Goal: Information Seeking & Learning: Learn about a topic

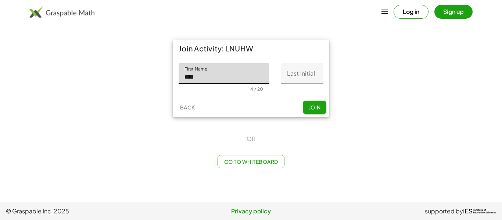
type input "****"
click at [320, 63] on input "Last Initial" at bounding box center [302, 73] width 42 height 21
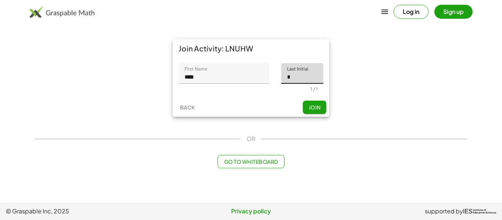
type input "*"
click at [316, 104] on span "Join" at bounding box center [314, 107] width 12 height 7
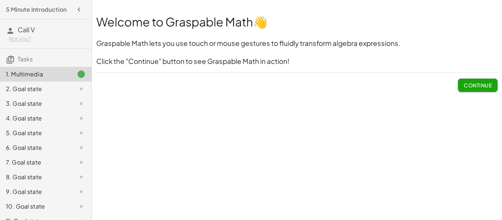
click at [482, 84] on span "Continue" at bounding box center [478, 85] width 28 height 7
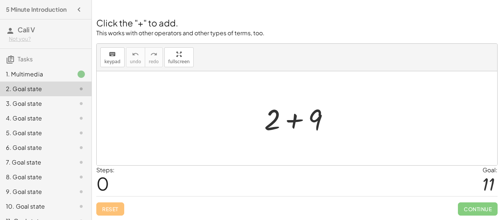
click at [85, 196] on icon at bounding box center [81, 191] width 9 height 9
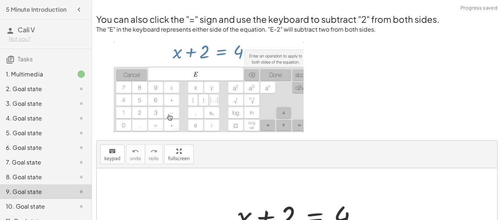
click at [43, 75] on div "1. Multimedia" at bounding box center [35, 74] width 59 height 9
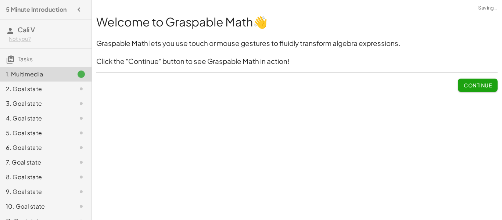
click at [476, 88] on span "Continue" at bounding box center [478, 85] width 28 height 7
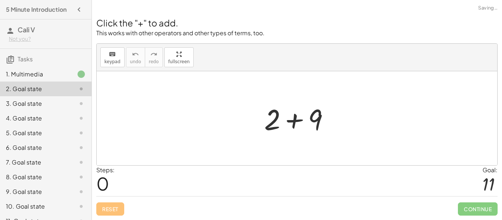
click at [480, 195] on div "Steps: 0 Goal: 11" at bounding box center [296, 181] width 401 height 30
click at [158, 25] on h2 "Click the "+" to add." at bounding box center [296, 23] width 401 height 12
click at [139, 31] on p "This works with other operators and other types of terms, too." at bounding box center [296, 33] width 401 height 8
click at [130, 17] on h2 "Click the "+" to add." at bounding box center [296, 23] width 401 height 12
click at [131, 21] on h2 "Click the "+" to add." at bounding box center [296, 23] width 401 height 12
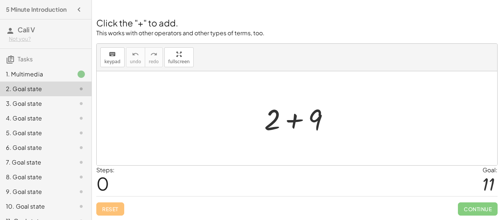
click at [180, 38] on div "Click the "+" to add. This works with other operators and other types of terms,…" at bounding box center [297, 112] width 410 height 216
click at [159, 19] on h2 "Click the "+" to add." at bounding box center [296, 23] width 401 height 12
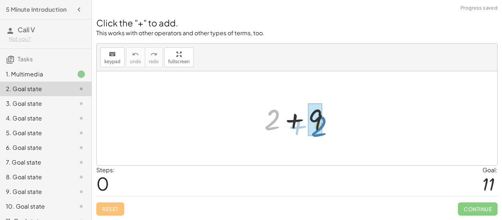
drag, startPoint x: 268, startPoint y: 118, endPoint x: 315, endPoint y: 125, distance: 47.1
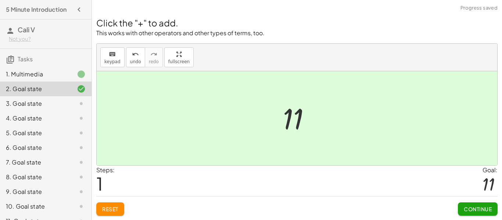
click at [477, 209] on span "Continue" at bounding box center [478, 209] width 28 height 7
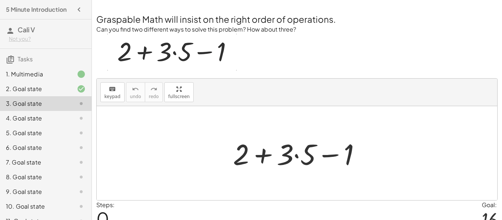
click at [147, 55] on img at bounding box center [171, 52] width 129 height 37
click at [194, 55] on img at bounding box center [171, 52] width 129 height 37
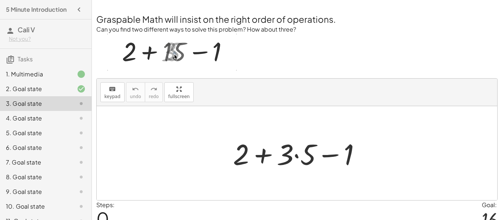
click at [175, 54] on img at bounding box center [171, 52] width 129 height 37
click at [173, 53] on img at bounding box center [171, 52] width 129 height 37
click at [183, 55] on img at bounding box center [171, 52] width 129 height 37
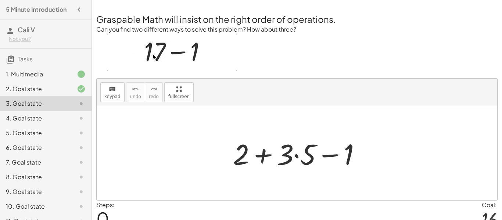
click at [308, 154] on div at bounding box center [299, 153] width 141 height 38
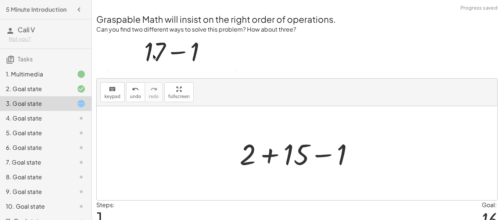
click at [247, 160] on div at bounding box center [299, 153] width 127 height 38
click at [246, 164] on div at bounding box center [299, 153] width 127 height 38
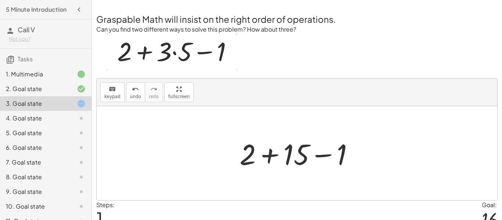
click at [346, 153] on div at bounding box center [299, 153] width 127 height 38
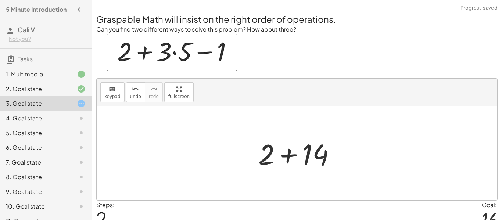
click at [266, 149] on div at bounding box center [300, 153] width 90 height 38
click at [314, 159] on div at bounding box center [300, 153] width 90 height 38
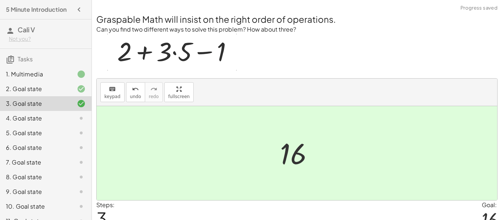
scroll to position [35, 0]
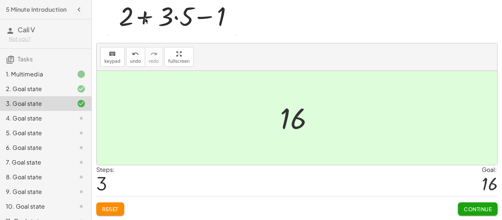
click at [477, 212] on button "Continue" at bounding box center [478, 208] width 40 height 13
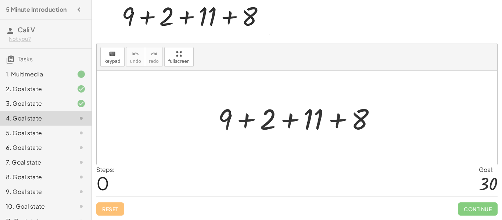
click at [228, 117] on div at bounding box center [299, 118] width 171 height 38
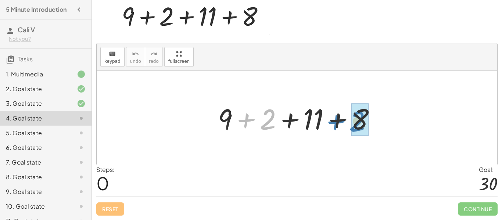
drag, startPoint x: 246, startPoint y: 122, endPoint x: 335, endPoint y: 123, distance: 88.9
click at [335, 123] on div at bounding box center [299, 118] width 171 height 38
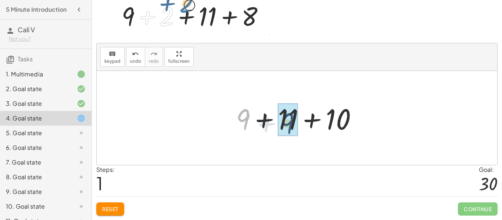
drag, startPoint x: 244, startPoint y: 123, endPoint x: 292, endPoint y: 127, distance: 48.3
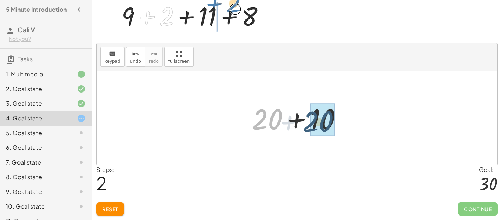
drag, startPoint x: 271, startPoint y: 128, endPoint x: 329, endPoint y: 131, distance: 58.8
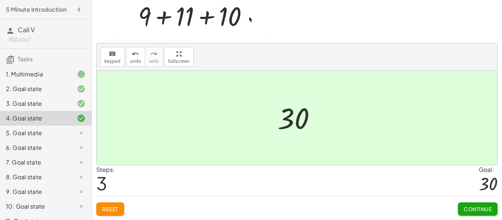
click at [484, 208] on span "Continue" at bounding box center [478, 209] width 28 height 7
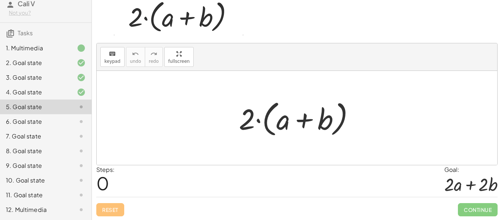
scroll to position [0, 0]
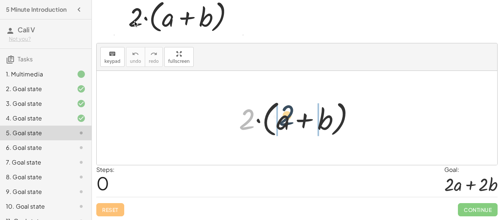
drag, startPoint x: 250, startPoint y: 128, endPoint x: 297, endPoint y: 124, distance: 47.6
click at [297, 124] on div at bounding box center [299, 118] width 129 height 42
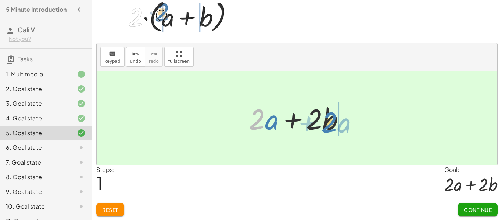
drag, startPoint x: 258, startPoint y: 124, endPoint x: 330, endPoint y: 126, distance: 72.0
click at [330, 126] on div at bounding box center [299, 118] width 109 height 38
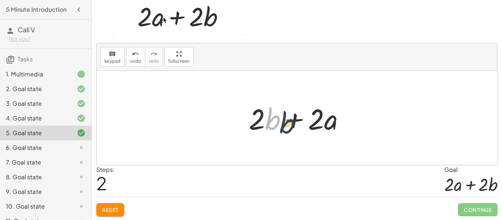
drag, startPoint x: 274, startPoint y: 125, endPoint x: 303, endPoint y: 130, distance: 29.0
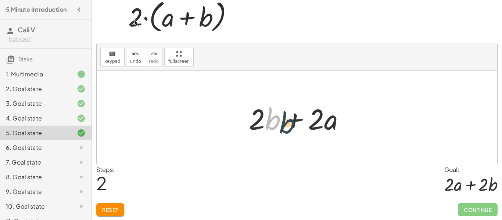
click at [303, 130] on div at bounding box center [299, 118] width 109 height 38
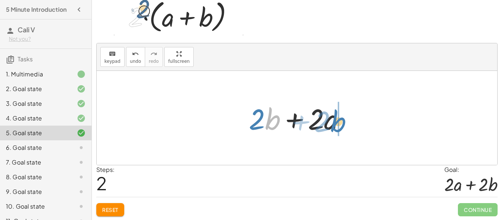
drag, startPoint x: 274, startPoint y: 123, endPoint x: 339, endPoint y: 126, distance: 65.4
click at [339, 126] on div at bounding box center [299, 118] width 109 height 38
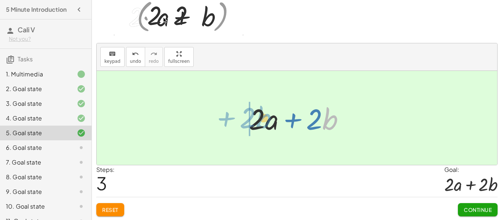
drag, startPoint x: 329, startPoint y: 124, endPoint x: 263, endPoint y: 122, distance: 66.5
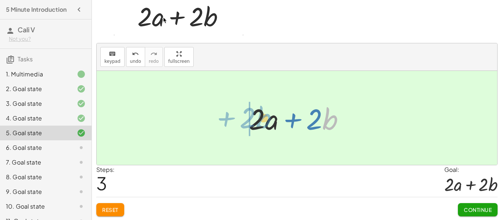
click at [263, 122] on div at bounding box center [299, 118] width 109 height 38
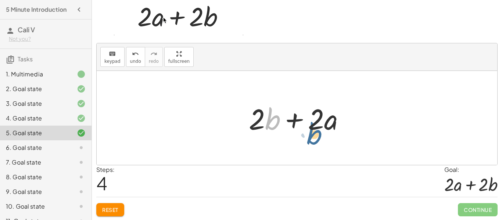
drag, startPoint x: 275, startPoint y: 126, endPoint x: 329, endPoint y: 139, distance: 54.9
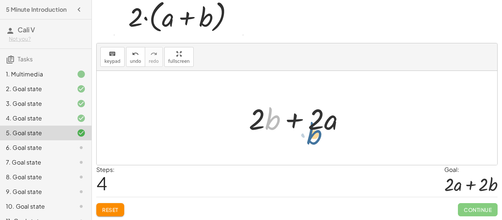
click at [329, 139] on div "· 2 · ( + a + b ) + · 2 · a + · 2 · b + · 2 · b + · 2 · a + · 2 · a + · 2 · b ·…" at bounding box center [297, 118] width 400 height 94
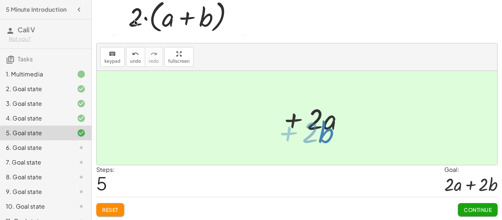
click at [329, 139] on div at bounding box center [297, 118] width 400 height 94
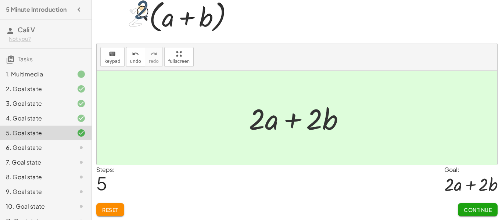
click at [310, 130] on div at bounding box center [299, 118] width 109 height 38
click at [479, 210] on span "Continue" at bounding box center [478, 209] width 28 height 7
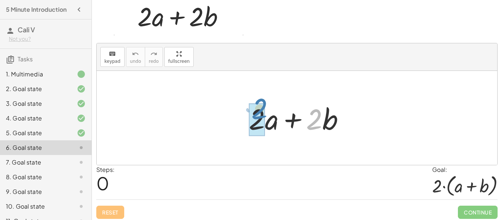
drag, startPoint x: 315, startPoint y: 119, endPoint x: 260, endPoint y: 109, distance: 55.6
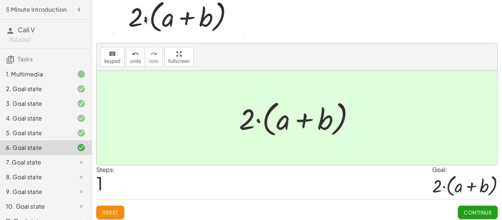
click at [474, 208] on button "Continue" at bounding box center [478, 212] width 40 height 13
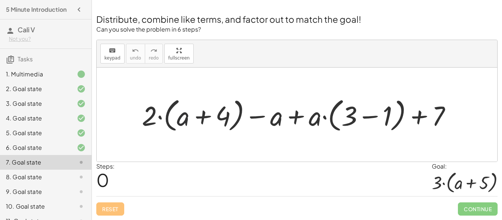
click at [177, 122] on div at bounding box center [299, 115] width 322 height 40
drag, startPoint x: 146, startPoint y: 122, endPoint x: 217, endPoint y: 116, distance: 71.1
click at [217, 116] on div at bounding box center [299, 115] width 322 height 40
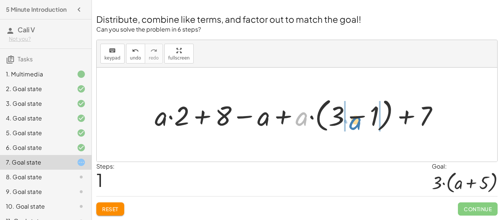
drag, startPoint x: 303, startPoint y: 123, endPoint x: 356, endPoint y: 127, distance: 53.4
click at [356, 127] on div at bounding box center [299, 115] width 297 height 40
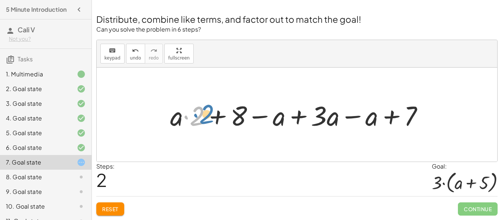
drag, startPoint x: 194, startPoint y: 120, endPoint x: 201, endPoint y: 118, distance: 7.3
click at [201, 118] on div at bounding box center [299, 115] width 266 height 36
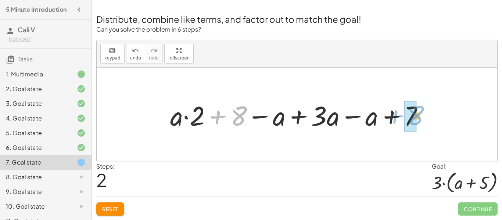
drag, startPoint x: 237, startPoint y: 116, endPoint x: 414, endPoint y: 116, distance: 177.4
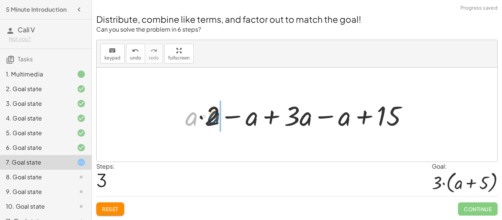
drag, startPoint x: 189, startPoint y: 112, endPoint x: 212, endPoint y: 111, distance: 22.8
click at [212, 111] on div at bounding box center [299, 115] width 236 height 36
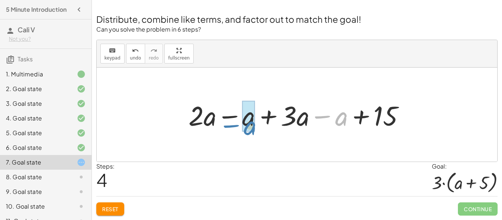
drag, startPoint x: 340, startPoint y: 121, endPoint x: 249, endPoint y: 130, distance: 91.5
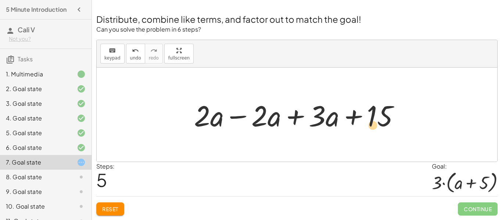
drag, startPoint x: 329, startPoint y: 119, endPoint x: 371, endPoint y: 129, distance: 42.5
click at [371, 129] on div at bounding box center [299, 115] width 219 height 38
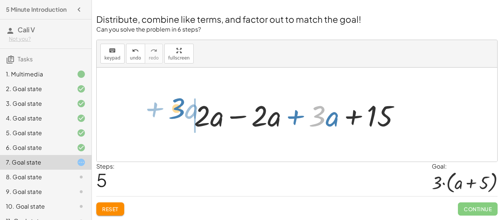
drag, startPoint x: 316, startPoint y: 127, endPoint x: 176, endPoint y: 122, distance: 140.0
click at [176, 122] on div "+ · 2 · ( + a + 4 ) − a + · a · ( + 3 − 1 ) + 7 + · a · 2 + · 4 · 2 − a + · a ·…" at bounding box center [297, 115] width 400 height 94
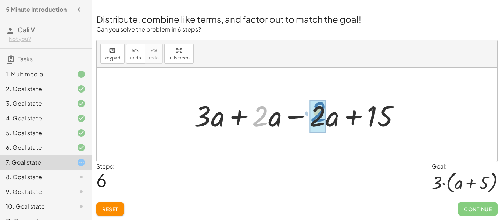
drag, startPoint x: 259, startPoint y: 110, endPoint x: 316, endPoint y: 106, distance: 57.4
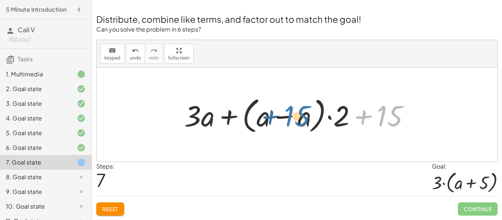
drag, startPoint x: 392, startPoint y: 115, endPoint x: 298, endPoint y: 115, distance: 93.3
click at [298, 115] on div at bounding box center [299, 115] width 239 height 42
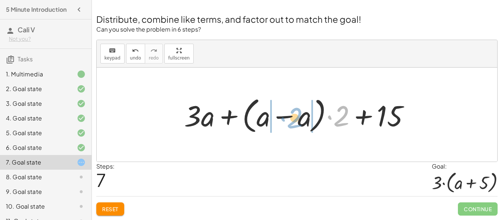
drag, startPoint x: 336, startPoint y: 121, endPoint x: 289, endPoint y: 123, distance: 46.7
click at [289, 123] on div at bounding box center [299, 115] width 239 height 42
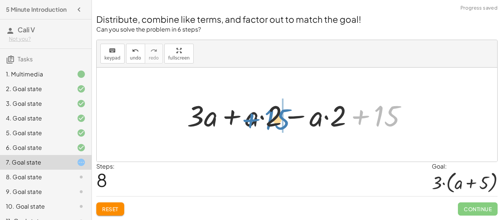
drag, startPoint x: 394, startPoint y: 109, endPoint x: 284, endPoint y: 113, distance: 109.5
click at [284, 113] on div at bounding box center [299, 115] width 233 height 38
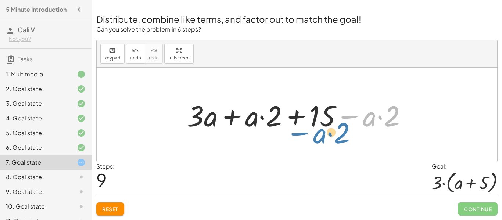
drag, startPoint x: 354, startPoint y: 116, endPoint x: 304, endPoint y: 133, distance: 52.0
click at [304, 133] on div at bounding box center [299, 115] width 233 height 38
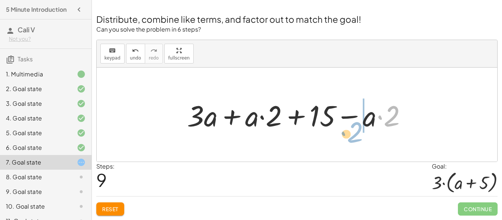
drag, startPoint x: 392, startPoint y: 108, endPoint x: 356, endPoint y: 124, distance: 39.0
click at [356, 124] on div at bounding box center [299, 115] width 233 height 38
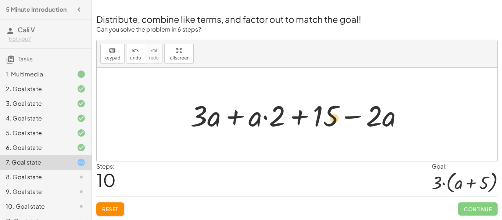
drag, startPoint x: 373, startPoint y: 119, endPoint x: 331, endPoint y: 121, distance: 41.9
click at [331, 121] on div at bounding box center [300, 115] width 226 height 38
drag, startPoint x: 260, startPoint y: 115, endPoint x: 402, endPoint y: 119, distance: 142.2
click at [402, 119] on div at bounding box center [300, 115] width 226 height 38
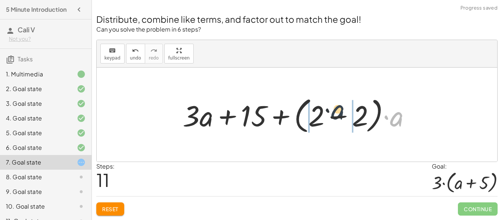
drag, startPoint x: 402, startPoint y: 119, endPoint x: 337, endPoint y: 111, distance: 65.1
click at [337, 111] on div at bounding box center [299, 115] width 241 height 42
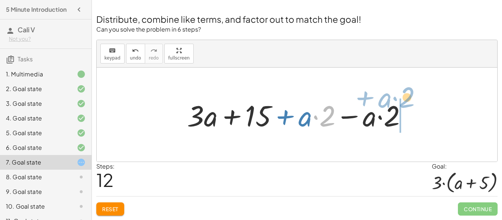
drag, startPoint x: 332, startPoint y: 109, endPoint x: 411, endPoint y: 90, distance: 81.2
click at [411, 90] on div "+ · 2 · ( + a + 4 ) − a + · a · ( + 3 − 1 ) + 7 + · a · 2 + · 4 · 2 − a + · a ·…" at bounding box center [297, 115] width 400 height 94
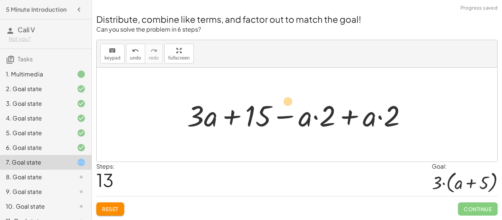
drag, startPoint x: 263, startPoint y: 116, endPoint x: 291, endPoint y: 101, distance: 31.6
click at [291, 101] on div at bounding box center [299, 115] width 233 height 38
click at [102, 207] on span "Reset" at bounding box center [110, 209] width 16 height 7
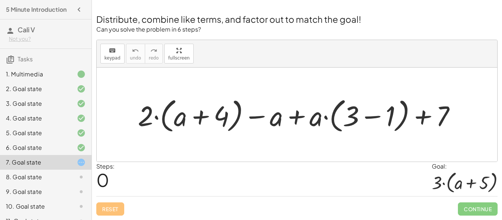
click at [244, 139] on div at bounding box center [297, 115] width 400 height 94
click at [183, 95] on div "Distribute, combine like terms, and factor out to match the goal! Can you solve…" at bounding box center [297, 110] width 410 height 220
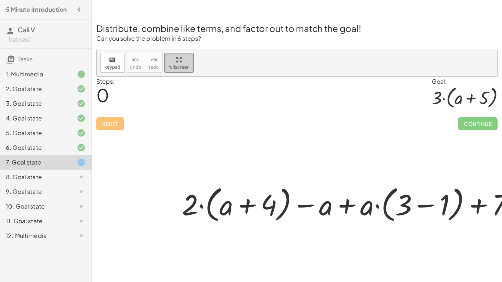
click at [79, 0] on html "5 Minute Introduction Cali V Not you? Tasks 1. Multimedia 2. Goal state 3. Goal…" at bounding box center [251, 141] width 502 height 282
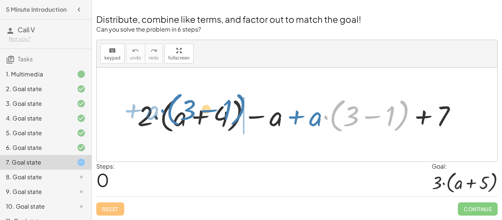
drag, startPoint x: 395, startPoint y: 112, endPoint x: 232, endPoint y: 107, distance: 163.2
click at [232, 107] on div at bounding box center [300, 114] width 332 height 41
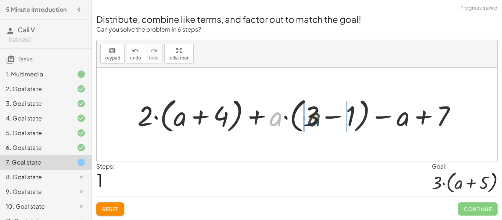
drag, startPoint x: 276, startPoint y: 120, endPoint x: 315, endPoint y: 120, distance: 38.9
click at [315, 120] on div at bounding box center [300, 114] width 332 height 41
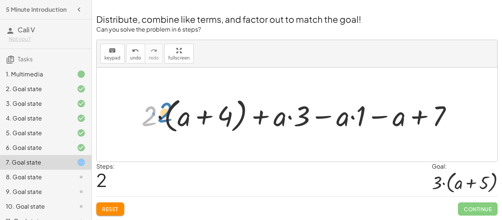
drag, startPoint x: 150, startPoint y: 125, endPoint x: 161, endPoint y: 121, distance: 11.6
click at [161, 121] on div at bounding box center [300, 114] width 324 height 41
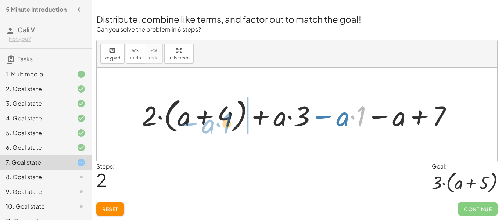
drag, startPoint x: 363, startPoint y: 118, endPoint x: 229, endPoint y: 126, distance: 134.6
click at [229, 126] on div at bounding box center [300, 114] width 324 height 41
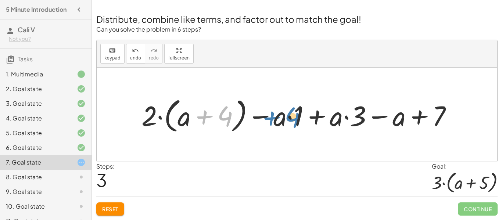
drag, startPoint x: 225, startPoint y: 118, endPoint x: 292, endPoint y: 119, distance: 67.2
click at [292, 119] on div at bounding box center [300, 114] width 324 height 41
drag, startPoint x: 184, startPoint y: 120, endPoint x: 368, endPoint y: 104, distance: 184.4
click at [368, 104] on div at bounding box center [300, 114] width 324 height 41
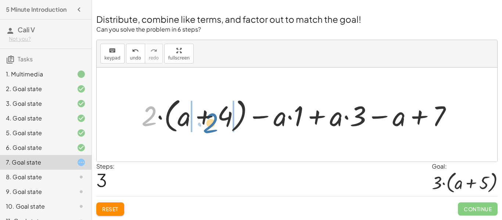
drag, startPoint x: 148, startPoint y: 121, endPoint x: 209, endPoint y: 127, distance: 61.6
click at [209, 127] on div at bounding box center [300, 114] width 324 height 41
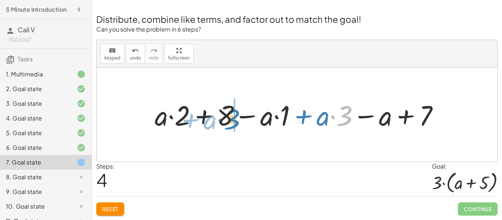
drag, startPoint x: 343, startPoint y: 111, endPoint x: 231, endPoint y: 114, distance: 112.5
click at [231, 114] on div at bounding box center [299, 114] width 297 height 36
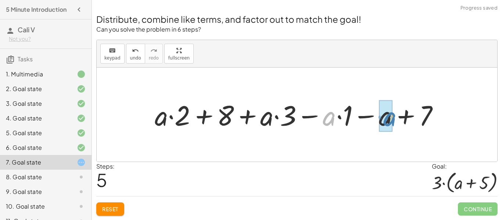
drag, startPoint x: 332, startPoint y: 116, endPoint x: 402, endPoint y: 116, distance: 70.2
click at [402, 116] on div at bounding box center [299, 114] width 297 height 36
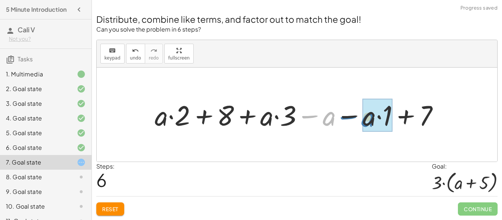
drag, startPoint x: 329, startPoint y: 117, endPoint x: 368, endPoint y: 118, distance: 38.6
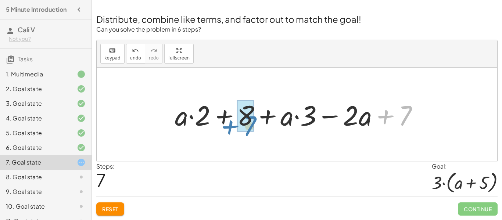
drag, startPoint x: 388, startPoint y: 116, endPoint x: 232, endPoint y: 127, distance: 155.7
click at [232, 127] on div at bounding box center [299, 114] width 256 height 36
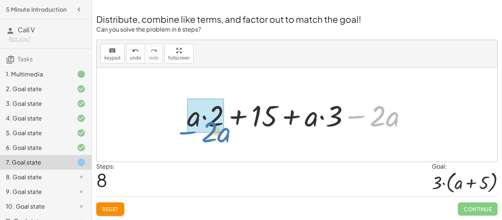
drag, startPoint x: 358, startPoint y: 118, endPoint x: 189, endPoint y: 134, distance: 169.7
click at [189, 134] on div "+ · 2 · ( + a + 4 ) − a + · a · ( + 3 − 1 ) + 7 + · 2 · ( + a + 4 ) + · a · ( +…" at bounding box center [297, 115] width 242 height 42
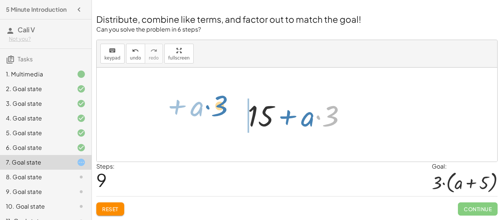
drag, startPoint x: 332, startPoint y: 119, endPoint x: 223, endPoint y: 109, distance: 109.2
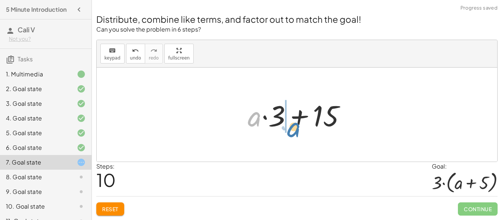
drag, startPoint x: 254, startPoint y: 120, endPoint x: 293, endPoint y: 130, distance: 40.0
click at [293, 130] on div at bounding box center [299, 115] width 111 height 38
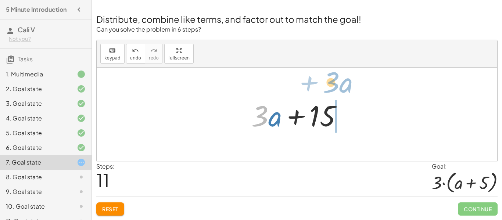
drag, startPoint x: 263, startPoint y: 115, endPoint x: 328, endPoint y: 87, distance: 70.8
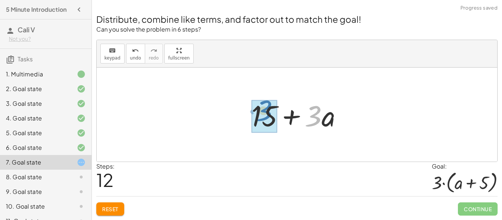
drag, startPoint x: 319, startPoint y: 108, endPoint x: 270, endPoint y: 103, distance: 49.5
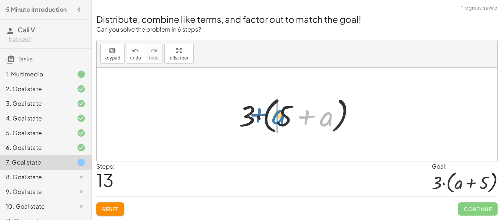
drag, startPoint x: 326, startPoint y: 125, endPoint x: 281, endPoint y: 123, distance: 45.6
click at [281, 123] on div at bounding box center [300, 115] width 130 height 42
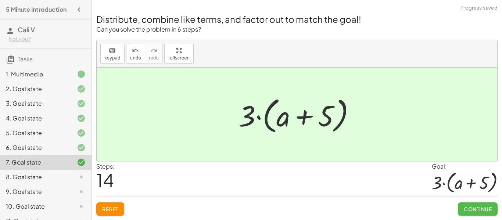
click at [468, 208] on span "Continue" at bounding box center [478, 209] width 28 height 7
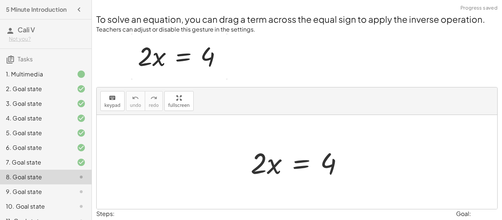
scroll to position [44, 0]
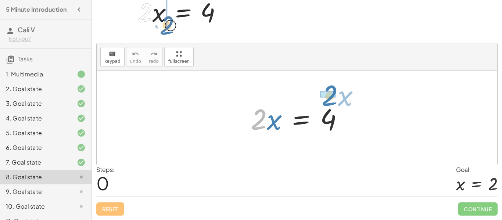
drag, startPoint x: 257, startPoint y: 119, endPoint x: 327, endPoint y: 97, distance: 73.1
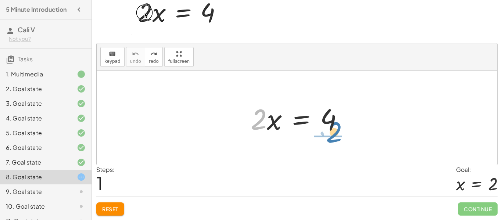
drag, startPoint x: 255, startPoint y: 122, endPoint x: 331, endPoint y: 134, distance: 76.4
click at [331, 134] on div at bounding box center [300, 118] width 106 height 38
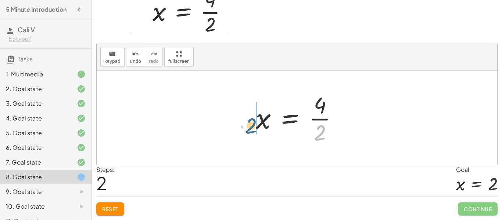
drag, startPoint x: 321, startPoint y: 138, endPoint x: 251, endPoint y: 131, distance: 69.8
click at [251, 131] on div "· 2 · x = 4 · 2 · 2 x = 4 ·" at bounding box center [297, 118] width 104 height 60
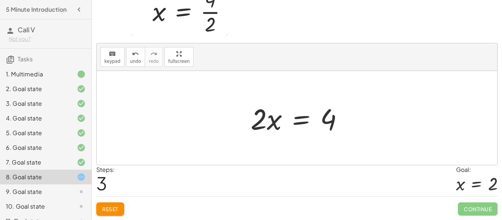
click at [99, 209] on button "Reset" at bounding box center [110, 208] width 28 height 13
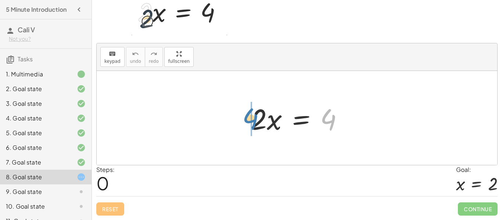
drag, startPoint x: 334, startPoint y: 123, endPoint x: 256, endPoint y: 122, distance: 77.5
click at [256, 122] on div at bounding box center [300, 118] width 106 height 38
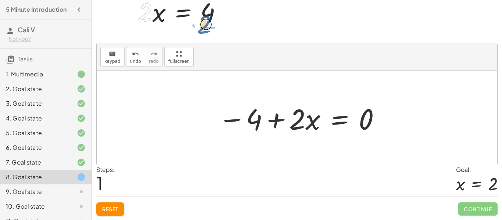
click at [104, 213] on button "Reset" at bounding box center [110, 208] width 28 height 13
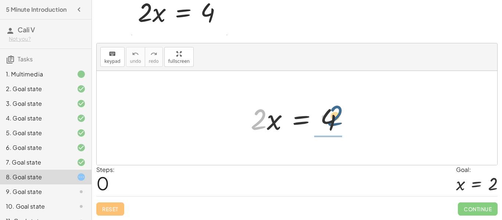
drag, startPoint x: 255, startPoint y: 113, endPoint x: 334, endPoint y: 108, distance: 79.1
click at [334, 108] on div at bounding box center [300, 118] width 106 height 38
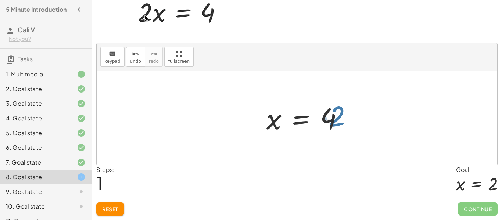
click at [334, 108] on div at bounding box center [310, 118] width 95 height 57
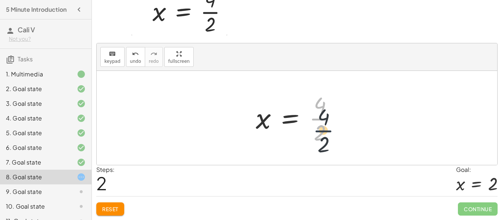
drag, startPoint x: 320, startPoint y: 113, endPoint x: 322, endPoint y: 126, distance: 13.0
click at [322, 126] on div at bounding box center [299, 118] width 95 height 57
drag, startPoint x: 323, startPoint y: 125, endPoint x: 277, endPoint y: 114, distance: 47.1
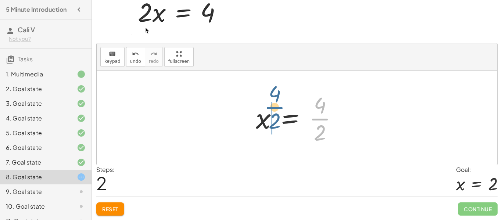
click at [277, 114] on div at bounding box center [299, 118] width 95 height 57
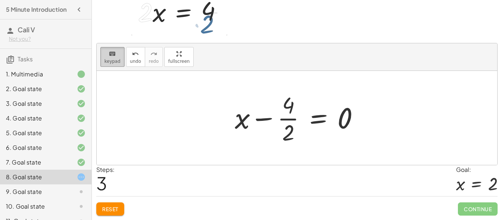
click at [122, 66] on button "keyboard keypad" at bounding box center [112, 57] width 24 height 20
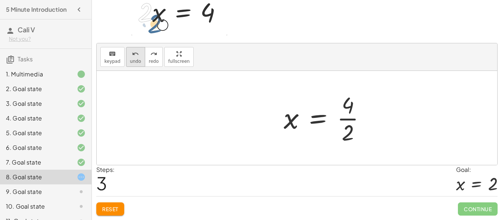
click at [136, 65] on button "undo undo" at bounding box center [135, 57] width 19 height 20
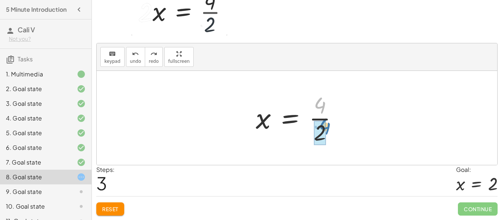
drag, startPoint x: 317, startPoint y: 110, endPoint x: 321, endPoint y: 132, distance: 22.4
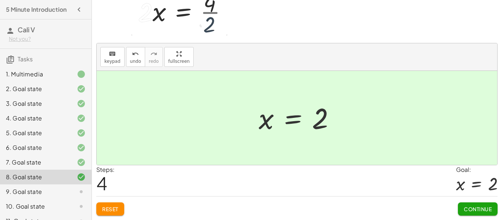
click at [487, 211] on span "Continue" at bounding box center [478, 209] width 28 height 7
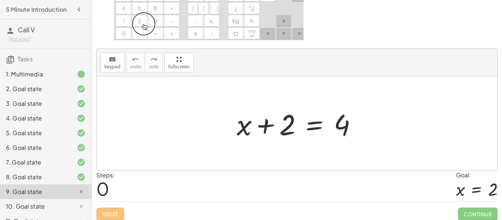
scroll to position [97, 0]
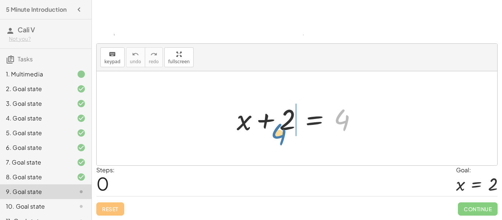
drag, startPoint x: 346, startPoint y: 127, endPoint x: 281, endPoint y: 140, distance: 65.5
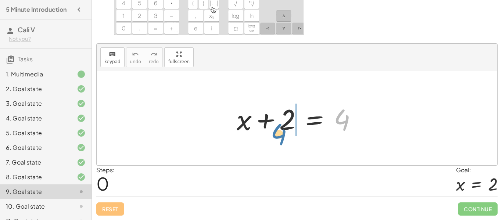
click at [281, 140] on div "4 + x + 2 = 4" at bounding box center [297, 118] width 400 height 94
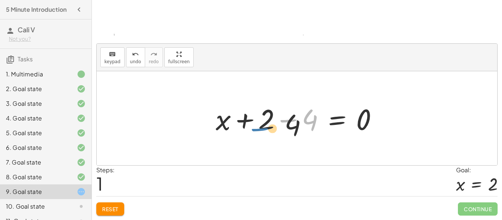
drag, startPoint x: 289, startPoint y: 122, endPoint x: 259, endPoint y: 130, distance: 30.8
click at [259, 130] on div at bounding box center [299, 119] width 175 height 38
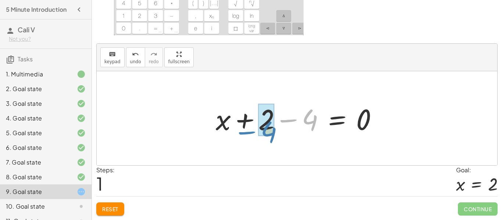
drag, startPoint x: 288, startPoint y: 119, endPoint x: 247, endPoint y: 133, distance: 43.4
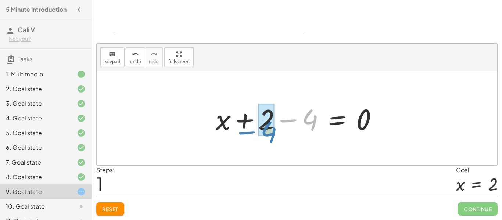
click at [247, 133] on div at bounding box center [299, 119] width 175 height 38
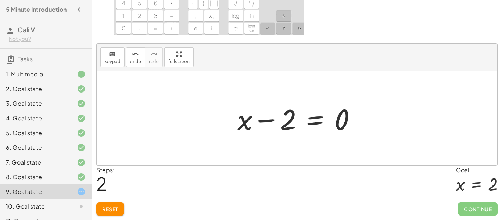
click at [288, 124] on div at bounding box center [300, 119] width 132 height 38
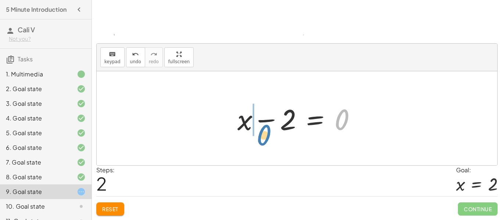
drag, startPoint x: 341, startPoint y: 117, endPoint x: 263, endPoint y: 132, distance: 79.3
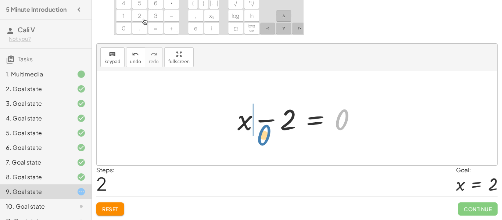
click at [263, 132] on div at bounding box center [300, 119] width 132 height 38
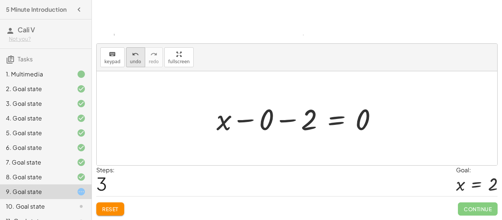
click at [130, 60] on span "undo" at bounding box center [135, 61] width 11 height 5
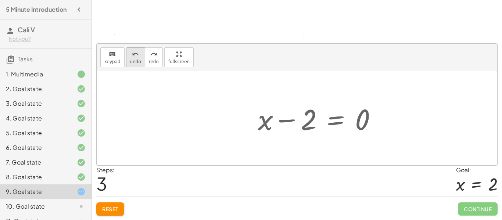
click at [130, 60] on span "undo" at bounding box center [135, 61] width 11 height 5
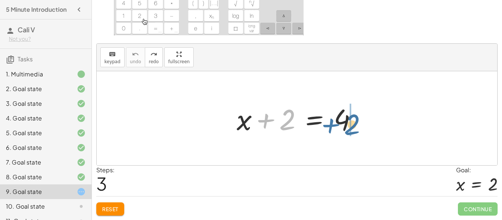
drag, startPoint x: 269, startPoint y: 119, endPoint x: 334, endPoint y: 123, distance: 64.8
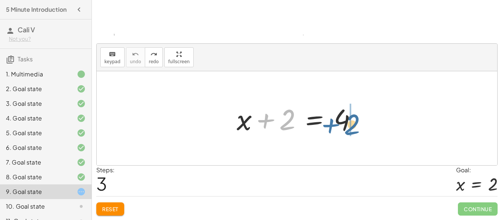
click at [334, 123] on div at bounding box center [299, 119] width 133 height 38
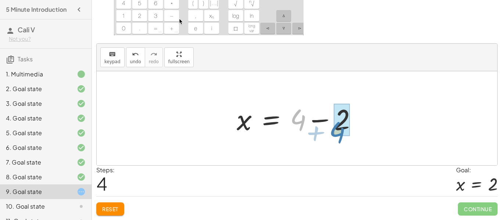
drag, startPoint x: 322, startPoint y: 141, endPoint x: 340, endPoint y: 134, distance: 19.8
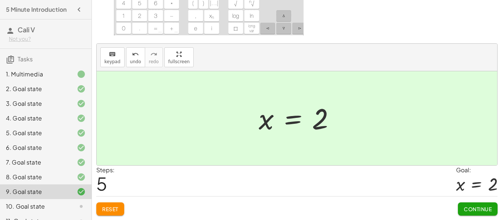
click at [482, 218] on div "You can also click the "=" sign and use the keyboard to subtract "2" from both …" at bounding box center [297, 61] width 410 height 317
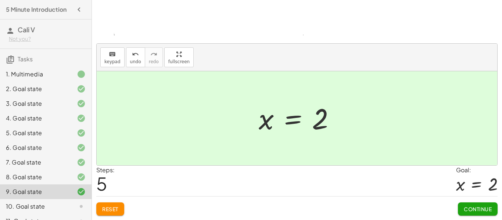
click at [479, 213] on button "Continue" at bounding box center [478, 208] width 40 height 13
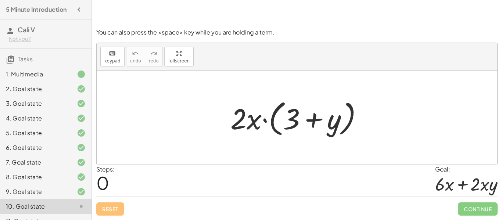
scroll to position [46, 0]
drag, startPoint x: 234, startPoint y: 122, endPoint x: 299, endPoint y: 121, distance: 65.0
click at [299, 121] on div at bounding box center [299, 118] width 145 height 42
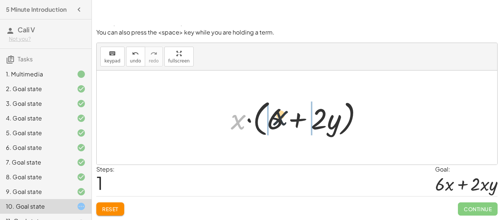
drag, startPoint x: 236, startPoint y: 125, endPoint x: 290, endPoint y: 119, distance: 54.3
click at [290, 119] on div at bounding box center [299, 118] width 145 height 42
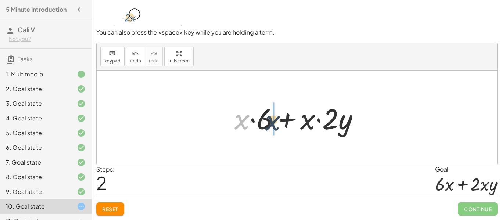
drag, startPoint x: 235, startPoint y: 126, endPoint x: 269, endPoint y: 128, distance: 34.6
click at [269, 128] on div at bounding box center [300, 118] width 138 height 38
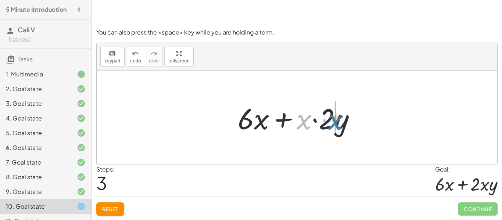
drag, startPoint x: 298, startPoint y: 125, endPoint x: 330, endPoint y: 126, distance: 31.6
click at [330, 126] on div at bounding box center [299, 118] width 131 height 38
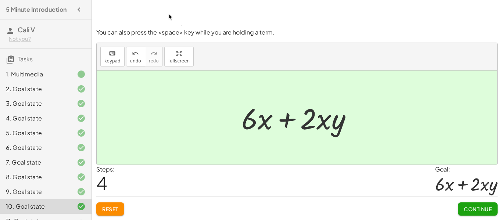
click at [472, 209] on span "Continue" at bounding box center [478, 209] width 28 height 7
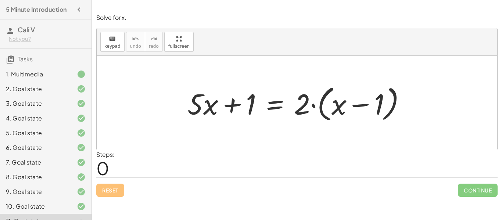
scroll to position [26, 0]
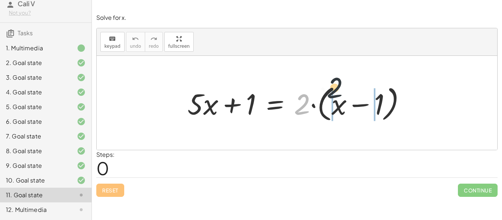
drag, startPoint x: 297, startPoint y: 97, endPoint x: 342, endPoint y: 78, distance: 49.4
click at [342, 78] on div "· 2 + · 5 · x + 1 = · 2 · ( + x − 1 )" at bounding box center [297, 103] width 400 height 94
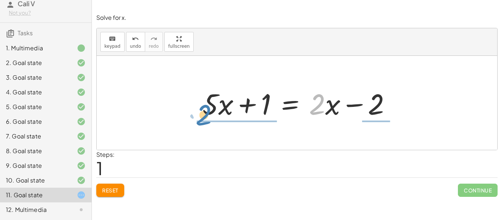
drag, startPoint x: 320, startPoint y: 112, endPoint x: 207, endPoint y: 123, distance: 114.0
click at [207, 123] on div "+ · 5 · x + 1 = · 2 · ( + x − 1 ) + · 5 · x + 1 = + · 2 · x − · 2 · 1 · 2 + · 5…" at bounding box center [296, 103] width 211 height 42
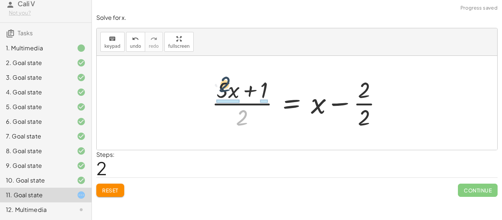
drag, startPoint x: 242, startPoint y: 113, endPoint x: 224, endPoint y: 80, distance: 37.8
click at [224, 80] on div at bounding box center [299, 103] width 183 height 57
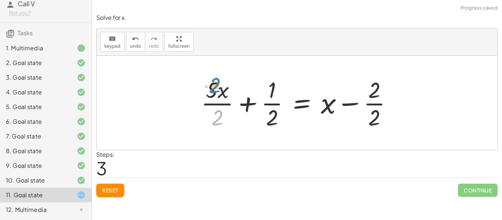
drag, startPoint x: 220, startPoint y: 122, endPoint x: 217, endPoint y: 90, distance: 31.7
click at [217, 90] on div at bounding box center [299, 103] width 204 height 57
drag, startPoint x: 270, startPoint y: 90, endPoint x: 269, endPoint y: 123, distance: 32.7
drag, startPoint x: 375, startPoint y: 83, endPoint x: 373, endPoint y: 117, distance: 33.9
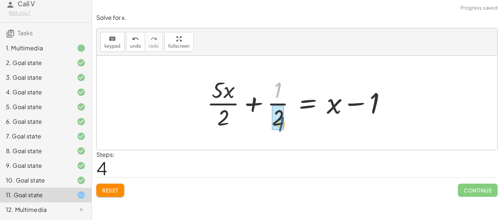
drag, startPoint x: 278, startPoint y: 87, endPoint x: 281, endPoint y: 120, distance: 33.6
drag, startPoint x: 281, startPoint y: 120, endPoint x: 280, endPoint y: 88, distance: 32.7
click at [280, 88] on div at bounding box center [299, 103] width 193 height 57
drag, startPoint x: 228, startPoint y: 94, endPoint x: 223, endPoint y: 125, distance: 30.9
click at [223, 125] on div at bounding box center [299, 103] width 193 height 57
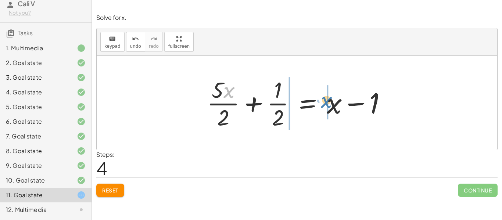
drag, startPoint x: 229, startPoint y: 89, endPoint x: 314, endPoint y: 104, distance: 86.0
click at [314, 104] on div at bounding box center [299, 103] width 193 height 57
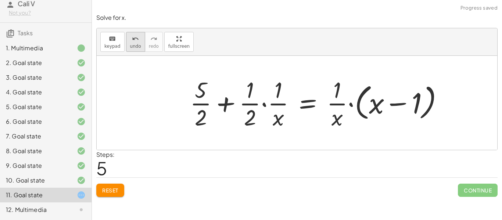
click at [132, 35] on icon "undo" at bounding box center [135, 39] width 7 height 9
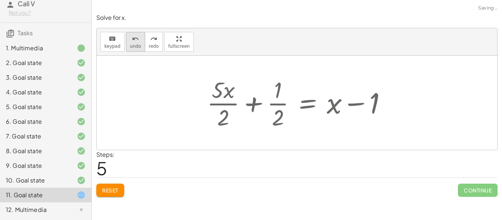
click at [132, 35] on icon "undo" at bounding box center [135, 39] width 7 height 9
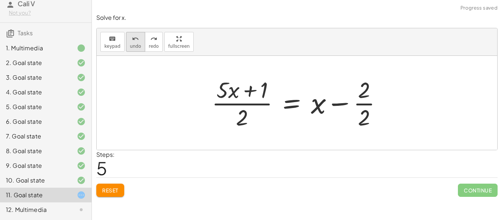
click at [132, 39] on icon "undo" at bounding box center [135, 39] width 7 height 9
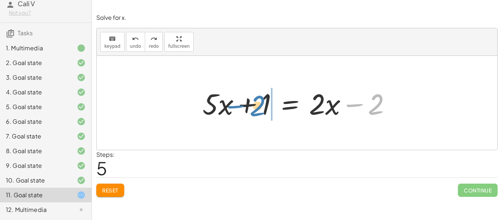
drag, startPoint x: 374, startPoint y: 106, endPoint x: 256, endPoint y: 108, distance: 117.9
click at [256, 108] on div at bounding box center [300, 103] width 202 height 38
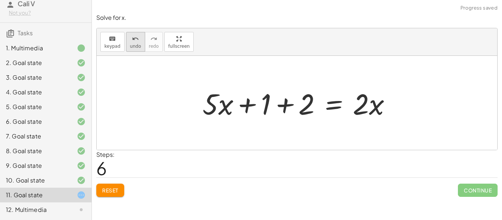
click at [133, 44] on span "undo" at bounding box center [135, 46] width 11 height 5
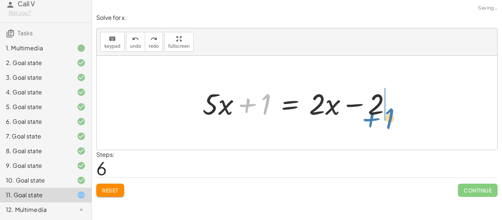
drag, startPoint x: 254, startPoint y: 104, endPoint x: 378, endPoint y: 118, distance: 124.6
click at [378, 118] on div at bounding box center [300, 103] width 202 height 38
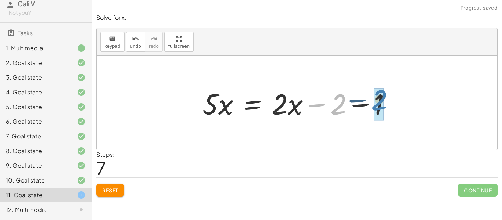
drag, startPoint x: 337, startPoint y: 111, endPoint x: 375, endPoint y: 107, distance: 38.4
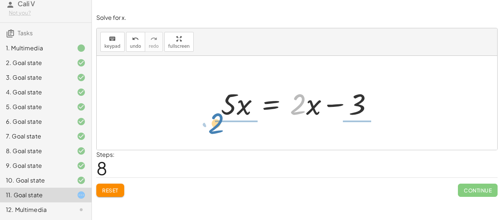
drag, startPoint x: 297, startPoint y: 108, endPoint x: 216, endPoint y: 128, distance: 83.8
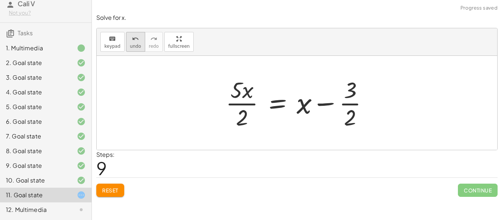
click at [130, 46] on span "undo" at bounding box center [135, 46] width 11 height 5
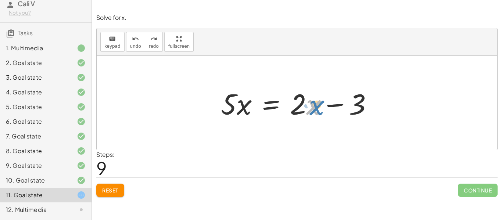
click at [317, 111] on div at bounding box center [299, 103] width 165 height 38
click at [315, 109] on div at bounding box center [299, 103] width 165 height 38
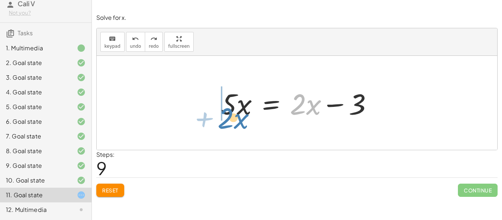
drag, startPoint x: 312, startPoint y: 108, endPoint x: 240, endPoint y: 122, distance: 73.3
click at [240, 122] on div "+ · 5 · x + 1 = · 2 · ( + x − 1 ) + · 5 · x + 1 = + · 2 · x − · 2 · 1 + · 5 · x…" at bounding box center [297, 103] width 174 height 42
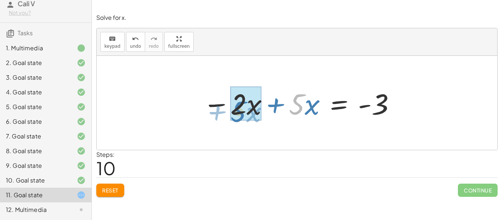
drag, startPoint x: 299, startPoint y: 110, endPoint x: 240, endPoint y: 118, distance: 58.9
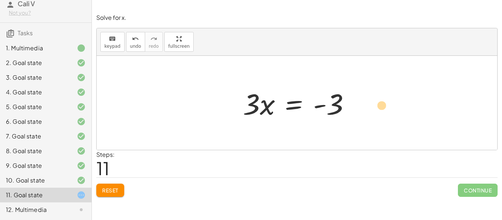
drag, startPoint x: 340, startPoint y: 100, endPoint x: 382, endPoint y: 101, distance: 41.2
click at [382, 101] on div "+ · 5 · x + 1 = · 2 · ( + x − 1 ) + · 5 · x + 1 = + · 2 · x − · 2 · 1 + · 5 · x…" at bounding box center [297, 103] width 400 height 94
drag, startPoint x: 253, startPoint y: 108, endPoint x: 340, endPoint y: 124, distance: 89.0
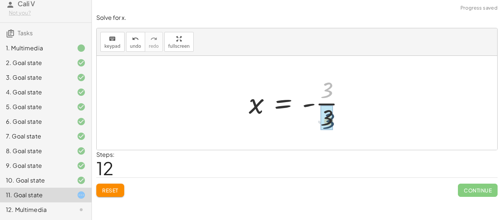
drag, startPoint x: 326, startPoint y: 88, endPoint x: 328, endPoint y: 119, distance: 31.3
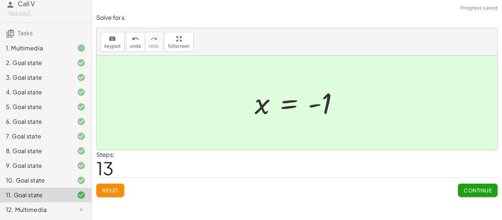
click at [484, 191] on span "Continue" at bounding box center [478, 190] width 28 height 7
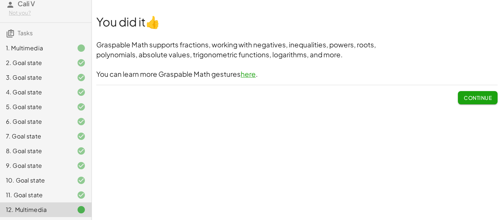
click at [471, 97] on span "Continue" at bounding box center [478, 97] width 28 height 7
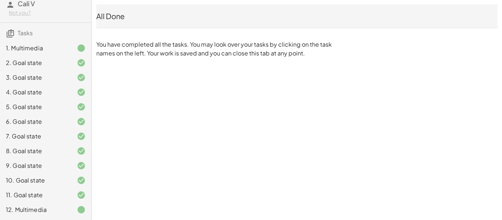
click at [471, 97] on div "5 Minute Introduction Cali V Not you? Tasks 1. Multimedia 2. Goal state 3. Goal…" at bounding box center [251, 110] width 502 height 220
click at [139, 18] on div "All Done" at bounding box center [296, 16] width 401 height 10
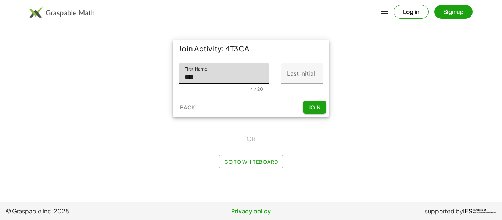
type input "****"
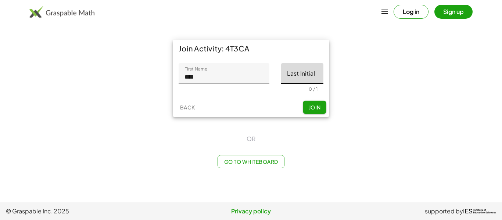
click at [308, 72] on input "Last Initial" at bounding box center [302, 73] width 42 height 21
type input "*"
click at [439, 102] on div "Join Activity: 4T3CA First Name First Name **** 4 / 20 Last Initial Last Initia…" at bounding box center [250, 78] width 441 height 86
click at [322, 107] on button "Join" at bounding box center [315, 107] width 24 height 13
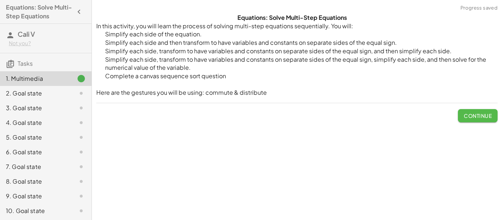
click at [470, 116] on span "Continue" at bounding box center [478, 115] width 28 height 7
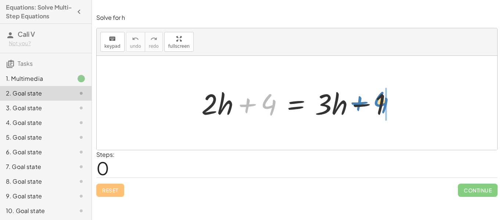
drag, startPoint x: 245, startPoint y: 108, endPoint x: 356, endPoint y: 105, distance: 110.9
click at [356, 105] on div at bounding box center [300, 103] width 204 height 38
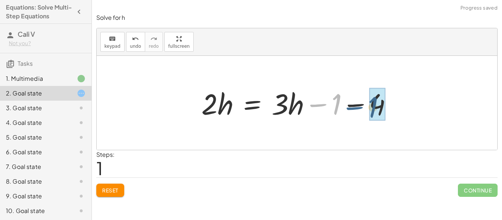
drag, startPoint x: 321, startPoint y: 105, endPoint x: 358, endPoint y: 108, distance: 36.8
click at [358, 108] on div at bounding box center [300, 103] width 204 height 38
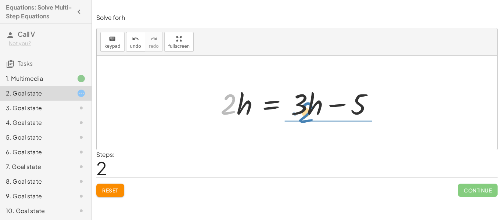
drag, startPoint x: 227, startPoint y: 110, endPoint x: 305, endPoint y: 118, distance: 77.9
click at [305, 118] on div at bounding box center [300, 103] width 166 height 38
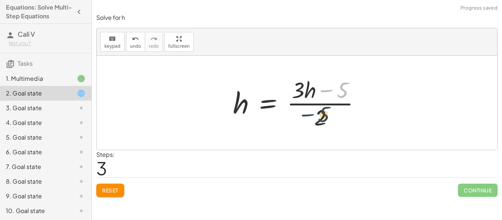
drag, startPoint x: 342, startPoint y: 87, endPoint x: 317, endPoint y: 117, distance: 38.8
click at [317, 117] on div at bounding box center [299, 103] width 140 height 57
drag, startPoint x: 299, startPoint y: 94, endPoint x: 321, endPoint y: 120, distance: 33.6
click at [321, 120] on div at bounding box center [299, 103] width 140 height 57
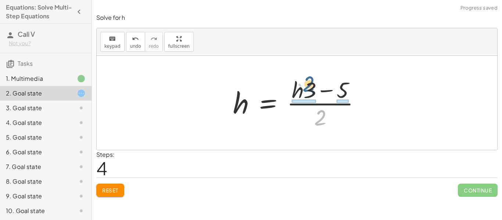
drag, startPoint x: 321, startPoint y: 120, endPoint x: 309, endPoint y: 87, distance: 35.1
click at [309, 87] on div at bounding box center [299, 103] width 140 height 57
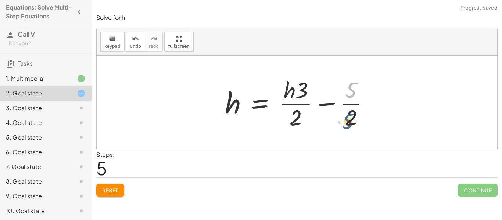
drag, startPoint x: 353, startPoint y: 87, endPoint x: 350, endPoint y: 116, distance: 29.1
click at [350, 116] on div at bounding box center [299, 103] width 157 height 57
drag, startPoint x: 351, startPoint y: 121, endPoint x: 353, endPoint y: 91, distance: 29.8
click at [353, 91] on div at bounding box center [299, 103] width 157 height 57
click at [130, 47] on span "undo" at bounding box center [135, 46] width 11 height 5
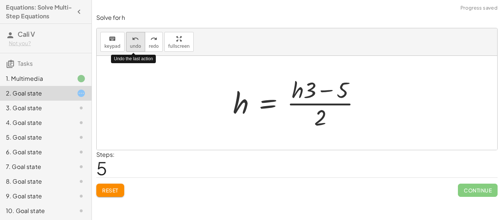
click at [130, 45] on span "undo" at bounding box center [135, 46] width 11 height 5
click at [136, 48] on span "undo" at bounding box center [135, 46] width 11 height 5
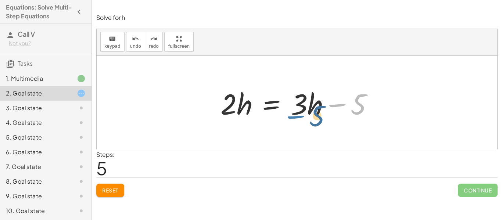
drag, startPoint x: 338, startPoint y: 104, endPoint x: 297, endPoint y: 114, distance: 42.6
click at [297, 114] on div at bounding box center [300, 103] width 166 height 38
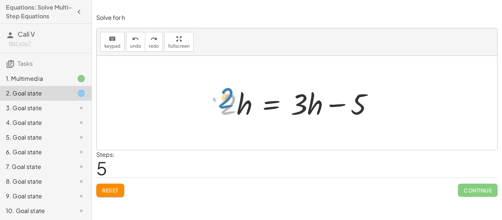
drag, startPoint x: 233, startPoint y: 111, endPoint x: 229, endPoint y: 104, distance: 7.7
click at [229, 104] on div at bounding box center [300, 103] width 166 height 38
click at [316, 106] on div at bounding box center [300, 103] width 166 height 38
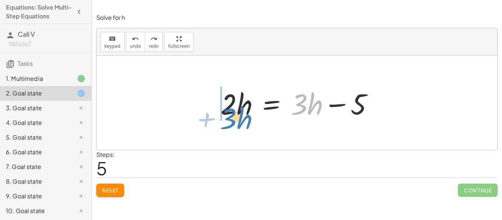
drag, startPoint x: 316, startPoint y: 106, endPoint x: 245, endPoint y: 120, distance: 72.3
click at [245, 120] on div at bounding box center [297, 103] width 161 height 38
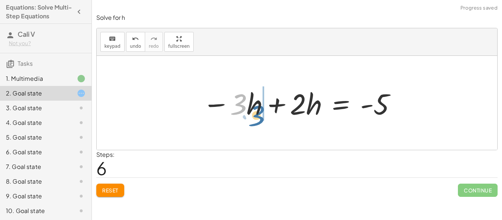
drag, startPoint x: 244, startPoint y: 108, endPoint x: 259, endPoint y: 115, distance: 16.1
click at [259, 115] on div at bounding box center [300, 103] width 202 height 38
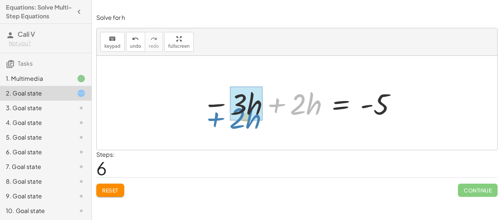
drag, startPoint x: 277, startPoint y: 103, endPoint x: 216, endPoint y: 116, distance: 62.0
click at [216, 116] on div at bounding box center [300, 103] width 202 height 38
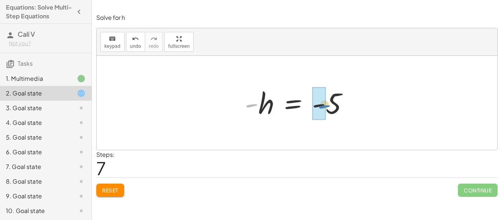
drag, startPoint x: 250, startPoint y: 105, endPoint x: 322, endPoint y: 106, distance: 72.0
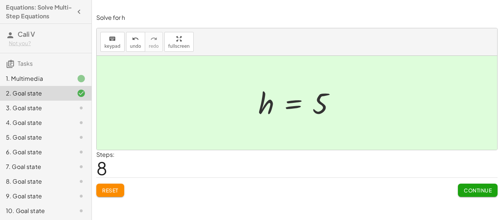
click at [459, 185] on button "Continue" at bounding box center [478, 190] width 40 height 13
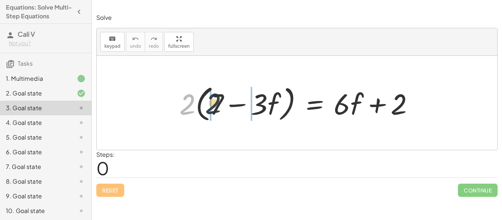
drag, startPoint x: 182, startPoint y: 108, endPoint x: 209, endPoint y: 107, distance: 26.8
click at [209, 107] on div at bounding box center [300, 103] width 248 height 42
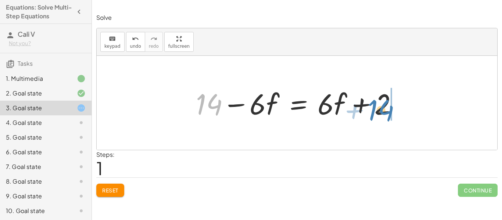
drag, startPoint x: 209, startPoint y: 104, endPoint x: 381, endPoint y: 110, distance: 171.3
click at [381, 110] on div at bounding box center [299, 103] width 215 height 38
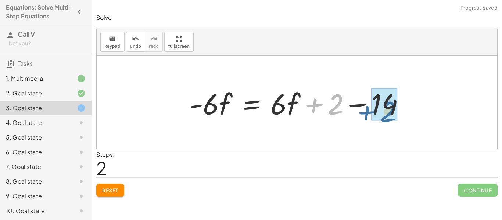
drag, startPoint x: 316, startPoint y: 107, endPoint x: 367, endPoint y: 113, distance: 52.2
click at [367, 113] on div at bounding box center [299, 103] width 228 height 38
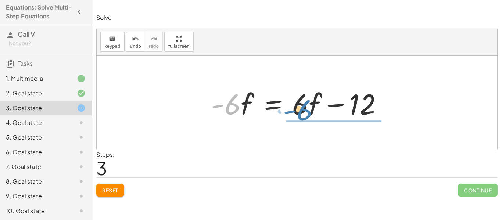
drag, startPoint x: 227, startPoint y: 108, endPoint x: 298, endPoint y: 113, distance: 71.4
click at [298, 113] on div at bounding box center [299, 103] width 185 height 38
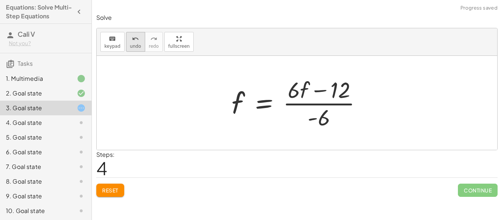
click at [132, 41] on icon "undo" at bounding box center [135, 39] width 7 height 9
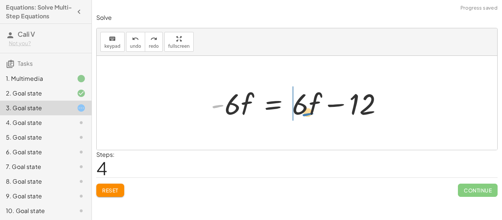
drag, startPoint x: 217, startPoint y: 107, endPoint x: 300, endPoint y: 112, distance: 83.9
click at [300, 112] on div at bounding box center [299, 103] width 185 height 38
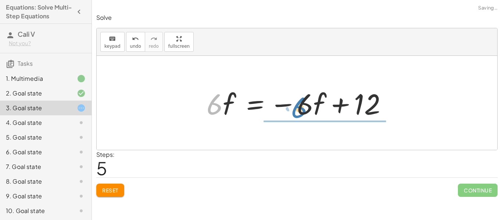
drag, startPoint x: 214, startPoint y: 111, endPoint x: 303, endPoint y: 119, distance: 89.3
click at [303, 119] on div at bounding box center [300, 103] width 194 height 38
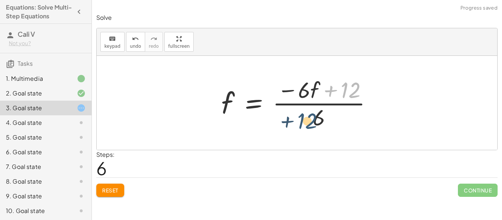
drag, startPoint x: 358, startPoint y: 88, endPoint x: 316, endPoint y: 120, distance: 52.7
click at [316, 120] on div at bounding box center [299, 103] width 164 height 57
drag, startPoint x: 315, startPoint y: 122, endPoint x: 341, endPoint y: 104, distance: 31.4
click at [341, 104] on div at bounding box center [299, 103] width 164 height 57
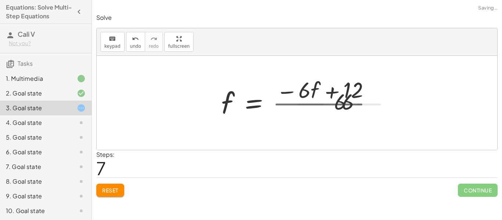
click at [341, 104] on div at bounding box center [308, 103] width 183 height 57
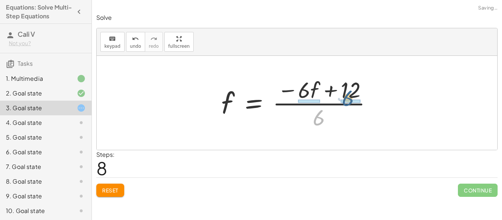
drag, startPoint x: 318, startPoint y: 119, endPoint x: 347, endPoint y: 99, distance: 35.5
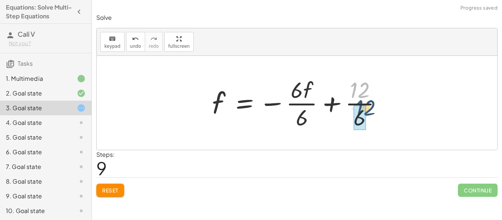
drag, startPoint x: 356, startPoint y: 96, endPoint x: 362, endPoint y: 119, distance: 24.3
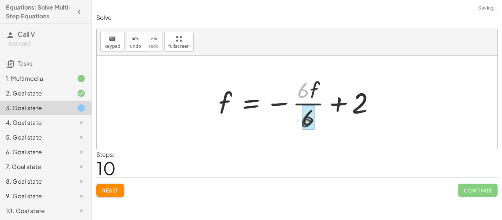
drag, startPoint x: 306, startPoint y: 83, endPoint x: 309, endPoint y: 113, distance: 31.0
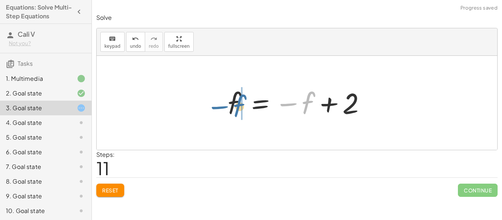
drag, startPoint x: 307, startPoint y: 101, endPoint x: 236, endPoint y: 104, distance: 70.9
click at [236, 104] on div at bounding box center [299, 103] width 151 height 36
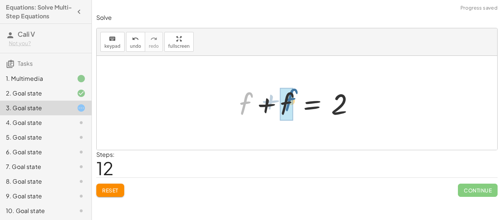
drag, startPoint x: 246, startPoint y: 99, endPoint x: 291, endPoint y: 95, distance: 45.3
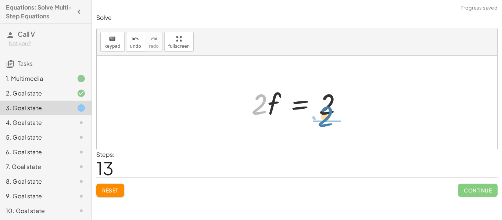
drag, startPoint x: 258, startPoint y: 117, endPoint x: 325, endPoint y: 129, distance: 68.6
click at [325, 129] on div "· 2 · ( + 7 − · 3 · f ) = + · 6 · f + 2 + · 2 · 7 − · 2 · 3 · f = + · 6 · f + 2…" at bounding box center [297, 103] width 400 height 94
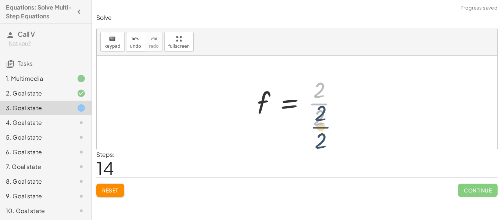
drag, startPoint x: 321, startPoint y: 99, endPoint x: 323, endPoint y: 122, distance: 22.8
click at [323, 122] on div at bounding box center [299, 103] width 93 height 57
drag, startPoint x: 319, startPoint y: 89, endPoint x: 322, endPoint y: 116, distance: 27.7
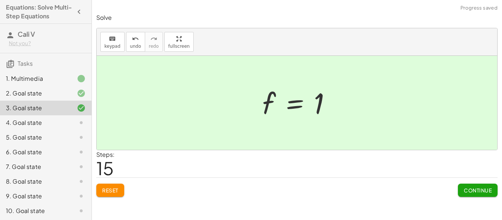
click at [473, 191] on span "Continue" at bounding box center [478, 190] width 28 height 7
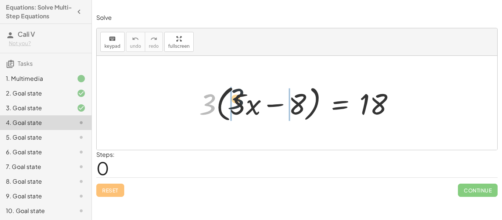
drag, startPoint x: 206, startPoint y: 111, endPoint x: 248, endPoint y: 104, distance: 41.7
click at [248, 104] on div at bounding box center [299, 103] width 208 height 42
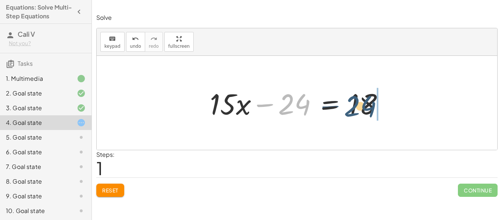
drag, startPoint x: 286, startPoint y: 112, endPoint x: 355, endPoint y: 113, distance: 69.1
click at [355, 113] on div at bounding box center [299, 103] width 187 height 38
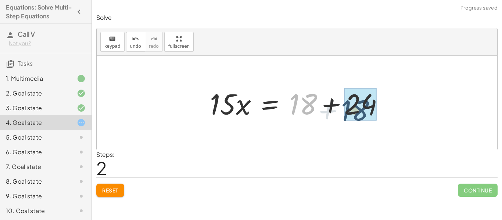
drag, startPoint x: 309, startPoint y: 108, endPoint x: 363, endPoint y: 114, distance: 54.3
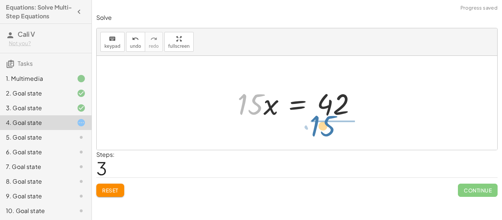
drag, startPoint x: 252, startPoint y: 112, endPoint x: 324, endPoint y: 125, distance: 73.5
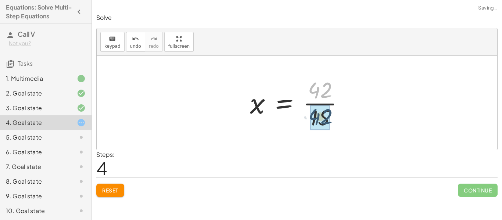
drag, startPoint x: 323, startPoint y: 94, endPoint x: 323, endPoint y: 121, distance: 27.5
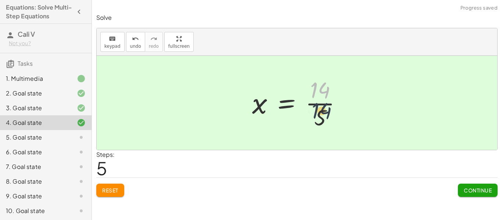
drag, startPoint x: 322, startPoint y: 85, endPoint x: 324, endPoint y: 113, distance: 27.6
click at [324, 113] on div at bounding box center [299, 103] width 103 height 57
drag, startPoint x: 320, startPoint y: 121, endPoint x: 317, endPoint y: 89, distance: 32.4
click at [317, 89] on div at bounding box center [299, 103] width 103 height 57
click at [475, 188] on span "Continue" at bounding box center [478, 190] width 28 height 7
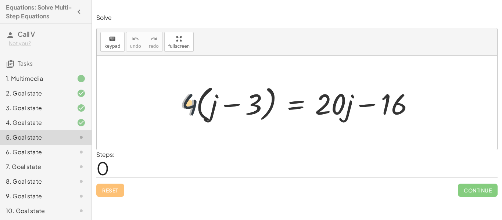
drag, startPoint x: 188, startPoint y: 107, endPoint x: 201, endPoint y: 107, distance: 12.5
click at [201, 107] on div at bounding box center [300, 103] width 248 height 42
drag, startPoint x: 192, startPoint y: 104, endPoint x: 220, endPoint y: 102, distance: 27.6
click at [220, 102] on div at bounding box center [300, 103] width 248 height 42
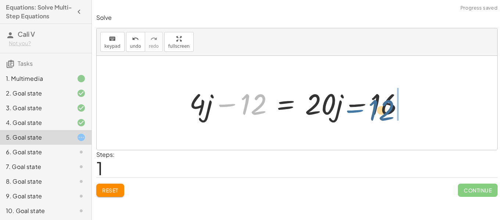
drag, startPoint x: 237, startPoint y: 100, endPoint x: 365, endPoint y: 106, distance: 128.3
click at [365, 106] on div at bounding box center [299, 103] width 228 height 38
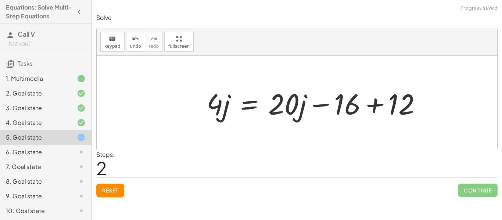
click at [368, 105] on div at bounding box center [317, 103] width 228 height 38
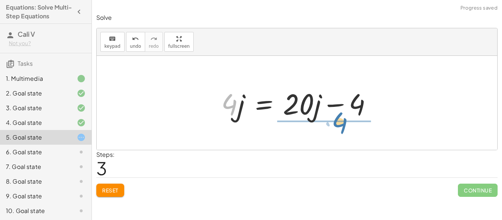
drag, startPoint x: 227, startPoint y: 103, endPoint x: 338, endPoint y: 120, distance: 112.3
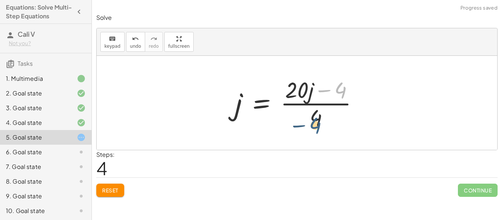
drag, startPoint x: 339, startPoint y: 93, endPoint x: 314, endPoint y: 125, distance: 40.8
click at [314, 125] on div at bounding box center [299, 103] width 137 height 57
drag, startPoint x: 314, startPoint y: 124, endPoint x: 338, endPoint y: 106, distance: 29.3
click at [338, 106] on div at bounding box center [299, 103] width 137 height 57
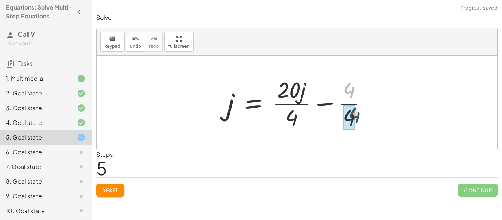
drag, startPoint x: 351, startPoint y: 91, endPoint x: 357, endPoint y: 119, distance: 27.8
click at [357, 119] on div at bounding box center [299, 103] width 153 height 57
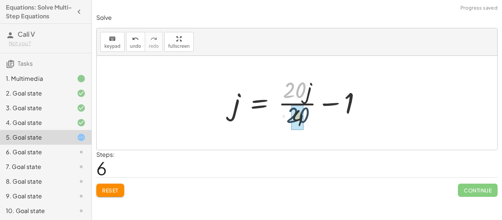
drag, startPoint x: 293, startPoint y: 90, endPoint x: 297, endPoint y: 118, distance: 27.8
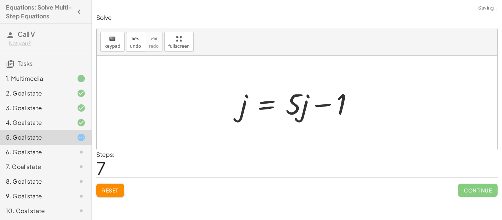
click at [295, 105] on div at bounding box center [299, 103] width 127 height 38
drag, startPoint x: 303, startPoint y: 113, endPoint x: 243, endPoint y: 110, distance: 59.9
click at [243, 110] on div at bounding box center [299, 103] width 127 height 38
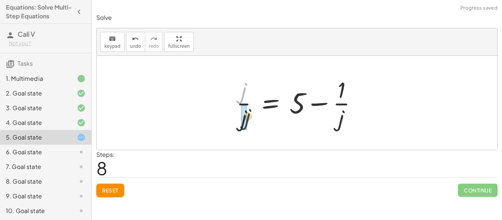
drag, startPoint x: 243, startPoint y: 93, endPoint x: 247, endPoint y: 123, distance: 29.7
click at [247, 123] on div at bounding box center [299, 103] width 134 height 57
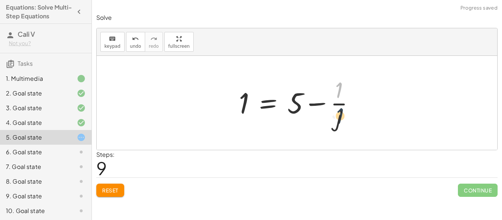
drag, startPoint x: 338, startPoint y: 93, endPoint x: 339, endPoint y: 120, distance: 26.8
click at [339, 120] on div at bounding box center [299, 103] width 129 height 57
drag, startPoint x: 339, startPoint y: 124, endPoint x: 339, endPoint y: 92, distance: 32.0
click at [339, 92] on div at bounding box center [299, 103] width 129 height 57
click at [138, 36] on div "undo" at bounding box center [135, 38] width 11 height 9
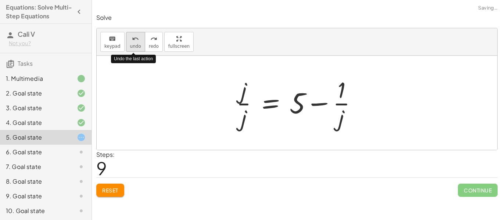
click at [138, 36] on div "undo" at bounding box center [135, 38] width 11 height 9
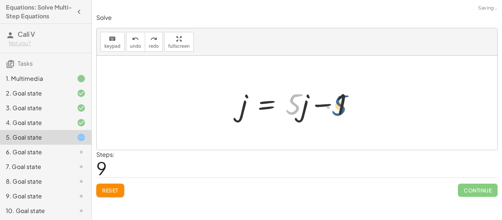
drag, startPoint x: 293, startPoint y: 102, endPoint x: 340, endPoint y: 103, distance: 46.7
click at [340, 103] on div at bounding box center [299, 103] width 127 height 38
drag, startPoint x: 344, startPoint y: 104, endPoint x: 309, endPoint y: 112, distance: 36.3
click at [309, 112] on div at bounding box center [299, 103] width 127 height 38
drag, startPoint x: 318, startPoint y: 104, endPoint x: 274, endPoint y: 116, distance: 46.0
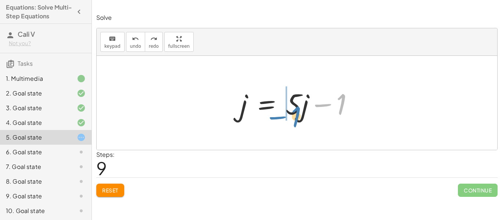
click at [274, 116] on div at bounding box center [299, 103] width 127 height 38
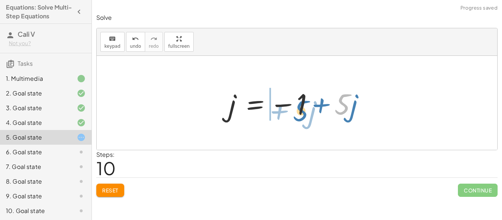
drag, startPoint x: 343, startPoint y: 106, endPoint x: 293, endPoint y: 110, distance: 50.5
click at [293, 110] on div at bounding box center [299, 103] width 149 height 38
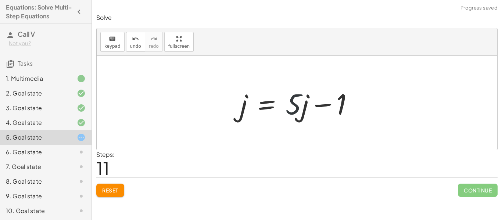
click at [292, 110] on div at bounding box center [299, 103] width 127 height 38
drag, startPoint x: 304, startPoint y: 115, endPoint x: 243, endPoint y: 111, distance: 61.1
click at [243, 111] on div at bounding box center [299, 103] width 127 height 38
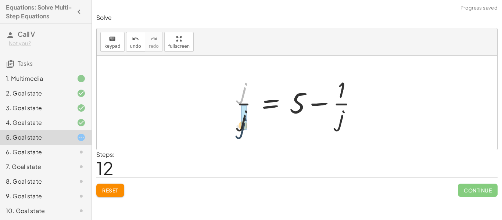
drag, startPoint x: 242, startPoint y: 93, endPoint x: 242, endPoint y: 129, distance: 35.6
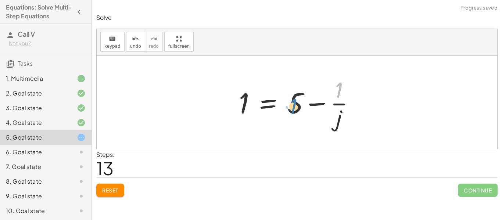
drag, startPoint x: 338, startPoint y: 94, endPoint x: 290, endPoint y: 109, distance: 50.0
click at [290, 109] on div at bounding box center [299, 103] width 129 height 57
drag, startPoint x: 338, startPoint y: 121, endPoint x: 298, endPoint y: 102, distance: 44.2
click at [298, 102] on div at bounding box center [299, 103] width 129 height 57
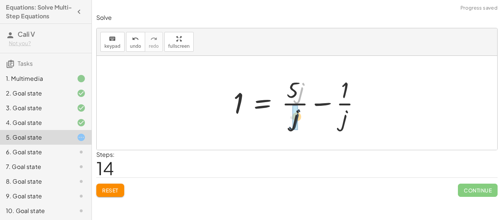
drag, startPoint x: 299, startPoint y: 90, endPoint x: 294, endPoint y: 118, distance: 28.7
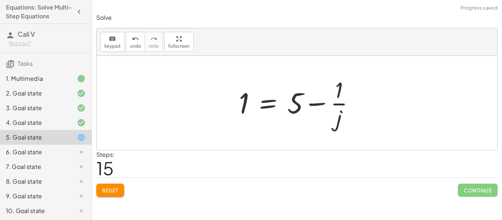
click at [320, 100] on div at bounding box center [299, 103] width 129 height 57
drag, startPoint x: 320, startPoint y: 100, endPoint x: 344, endPoint y: 115, distance: 28.3
click at [344, 115] on div at bounding box center [299, 103] width 129 height 57
click at [137, 39] on icon "undo" at bounding box center [135, 39] width 7 height 9
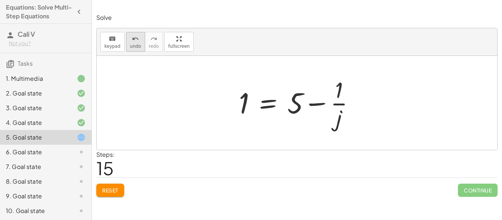
click at [137, 39] on icon "undo" at bounding box center [135, 39] width 7 height 9
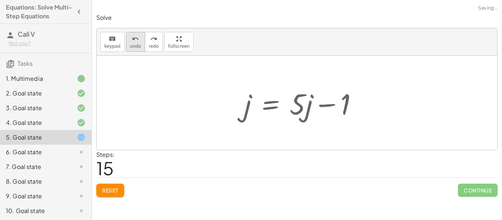
click at [137, 39] on icon "undo" at bounding box center [135, 39] width 7 height 9
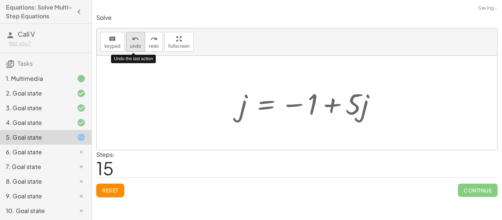
click at [137, 39] on icon "undo" at bounding box center [135, 39] width 7 height 9
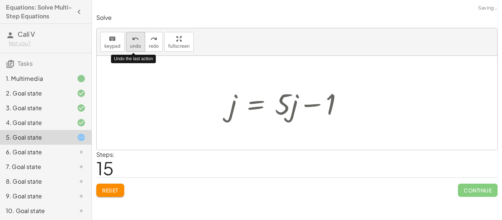
click at [137, 39] on icon "undo" at bounding box center [135, 39] width 7 height 9
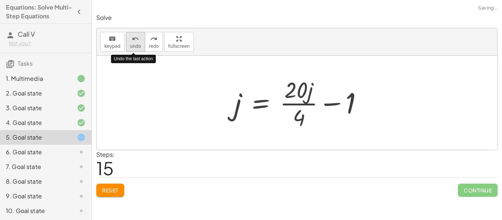
click at [137, 39] on icon "undo" at bounding box center [135, 39] width 7 height 9
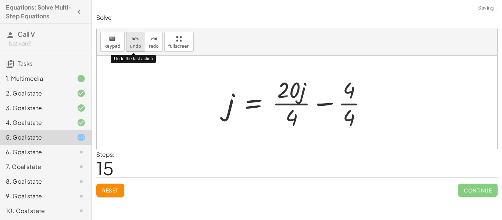
click at [137, 39] on icon "undo" at bounding box center [135, 39] width 7 height 9
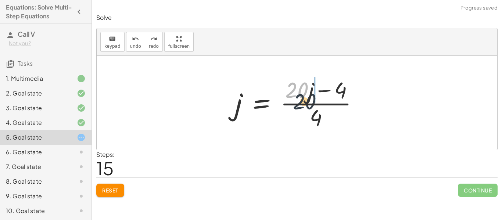
drag, startPoint x: 306, startPoint y: 95, endPoint x: 320, endPoint y: 117, distance: 25.1
click at [320, 117] on div at bounding box center [299, 103] width 137 height 57
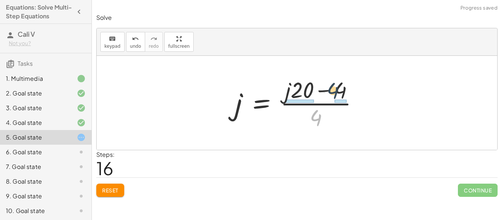
drag, startPoint x: 314, startPoint y: 123, endPoint x: 332, endPoint y: 95, distance: 32.8
click at [332, 95] on div at bounding box center [299, 103] width 137 height 57
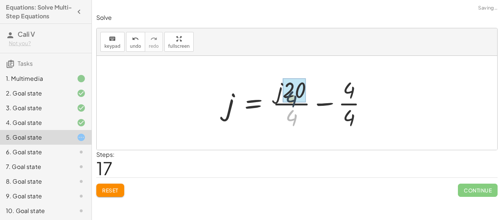
drag, startPoint x: 292, startPoint y: 123, endPoint x: 290, endPoint y: 97, distance: 25.4
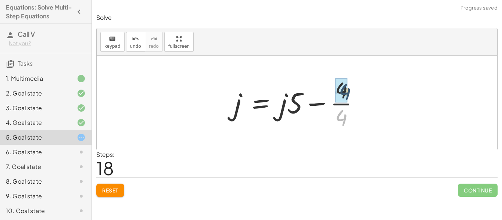
drag, startPoint x: 332, startPoint y: 114, endPoint x: 336, endPoint y: 88, distance: 26.3
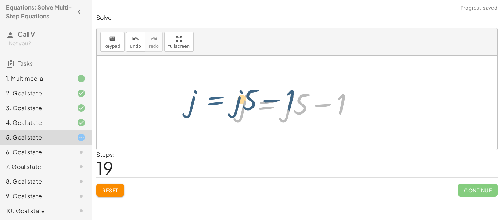
drag, startPoint x: 284, startPoint y: 117, endPoint x: 259, endPoint y: 117, distance: 25.3
click at [259, 117] on div at bounding box center [299, 103] width 127 height 38
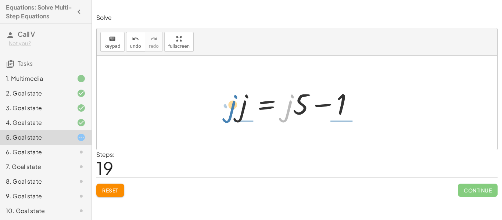
drag, startPoint x: 292, startPoint y: 102, endPoint x: 236, endPoint y: 102, distance: 56.6
click at [236, 102] on div at bounding box center [299, 103] width 127 height 38
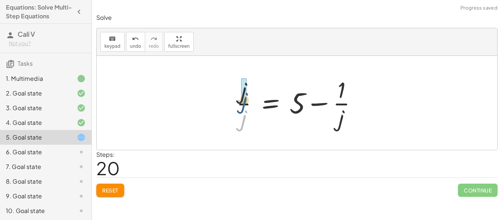
drag, startPoint x: 241, startPoint y: 123, endPoint x: 241, endPoint y: 104, distance: 19.5
click at [241, 104] on div at bounding box center [299, 103] width 134 height 57
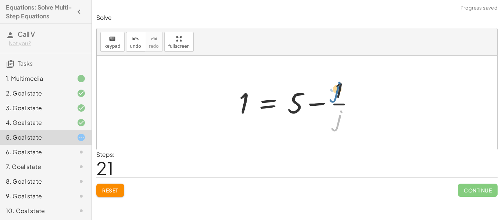
drag, startPoint x: 340, startPoint y: 116, endPoint x: 339, endPoint y: 86, distance: 29.4
click at [339, 86] on div at bounding box center [299, 103] width 129 height 57
drag, startPoint x: 337, startPoint y: 84, endPoint x: 337, endPoint y: 122, distance: 37.5
click at [337, 122] on div at bounding box center [299, 103] width 129 height 57
drag, startPoint x: 338, startPoint y: 123, endPoint x: 248, endPoint y: 97, distance: 93.8
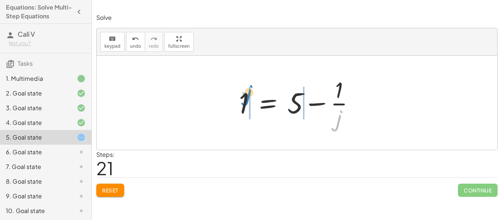
click at [248, 97] on div at bounding box center [299, 103] width 129 height 57
